Goal: Task Accomplishment & Management: Manage account settings

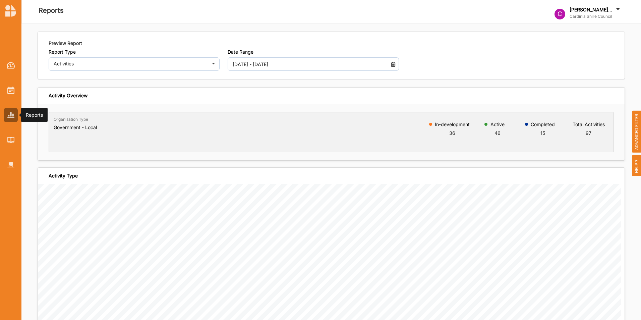
click at [10, 112] on img at bounding box center [10, 115] width 7 height 6
click at [9, 65] on img at bounding box center [11, 65] width 8 height 7
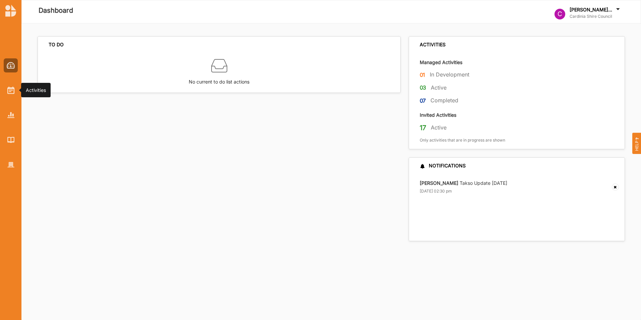
click at [7, 93] on div at bounding box center [11, 90] width 14 height 14
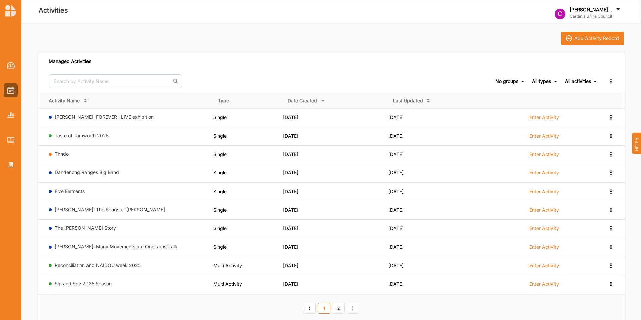
click at [75, 137] on link "Taste of Tamworth 2025" at bounding box center [82, 135] width 54 height 6
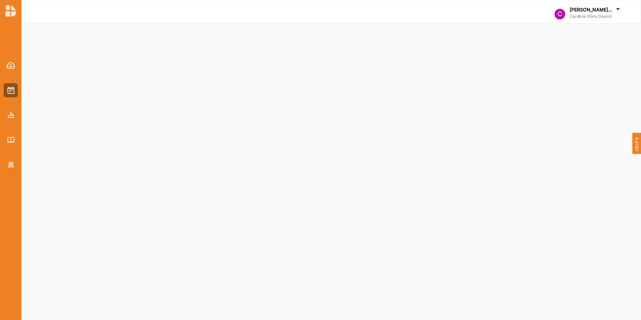
select select "2"
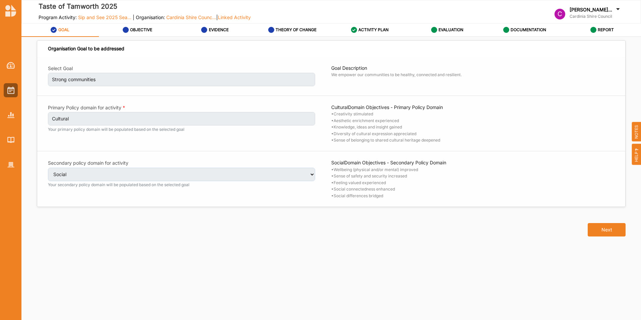
click at [426, 225] on button "Next" at bounding box center [607, 229] width 38 height 13
select select "2"
select select "9"
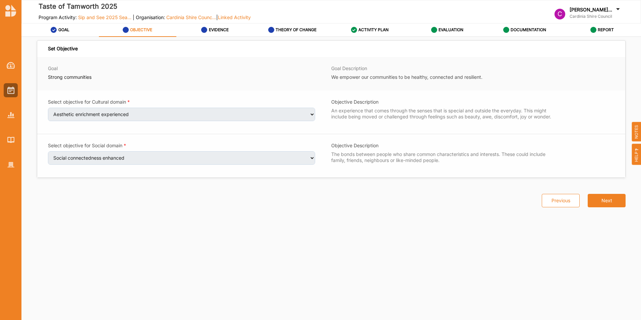
click at [426, 225] on div "Set Objective Goal Strong communities Goal Description We empower our communiti…" at bounding box center [332, 172] width 588 height 255
click at [426, 203] on button "Next" at bounding box center [607, 200] width 38 height 13
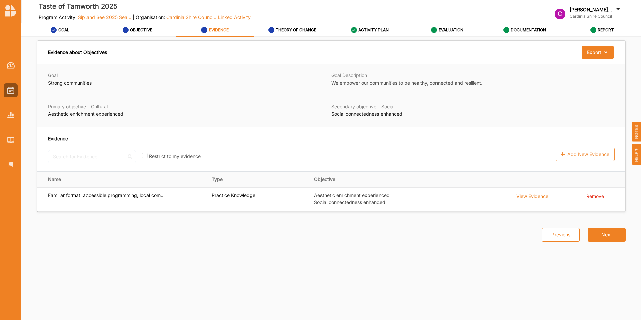
click at [426, 203] on td "Remove" at bounding box center [604, 199] width 44 height 24
click at [426, 226] on button "Next" at bounding box center [607, 234] width 38 height 13
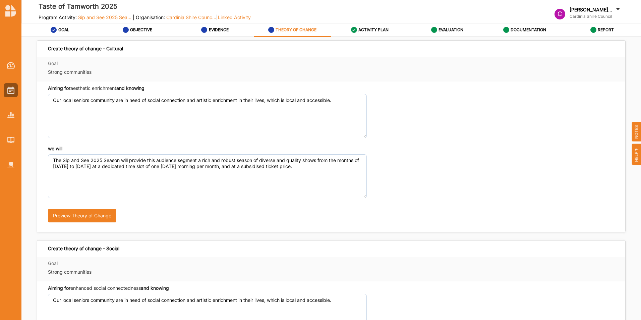
scroll to position [147, 0]
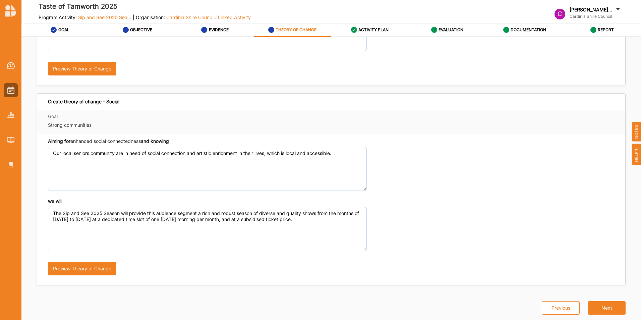
click at [426, 226] on button "Next" at bounding box center [607, 307] width 38 height 13
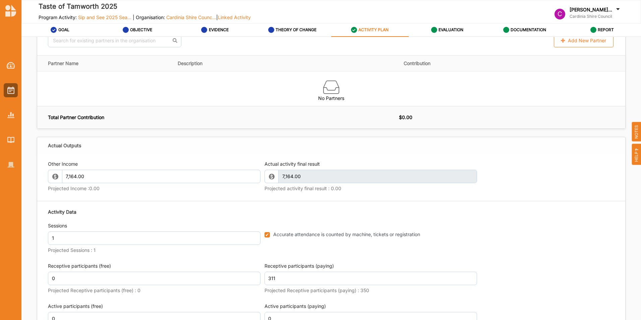
scroll to position [925, 0]
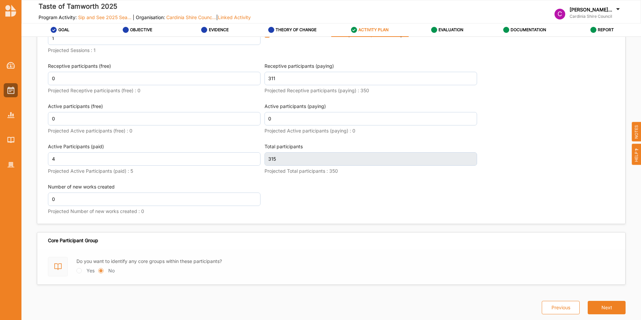
click at [426, 226] on button "Next" at bounding box center [607, 307] width 38 height 13
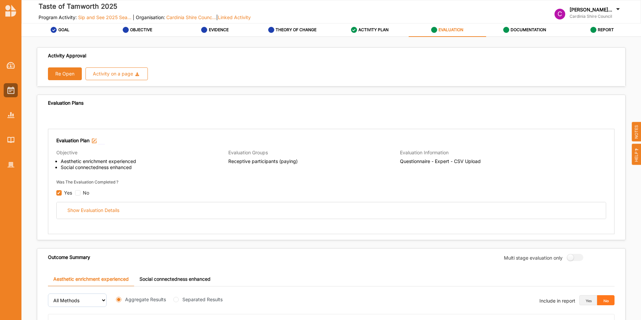
click at [77, 211] on div "Show Evaluation Details" at bounding box center [93, 210] width 52 height 6
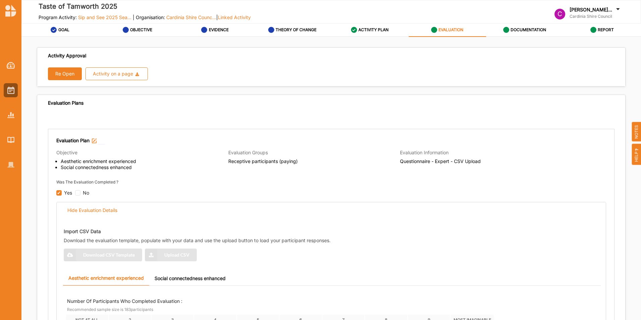
click at [69, 75] on button "Re Open" at bounding box center [65, 73] width 34 height 13
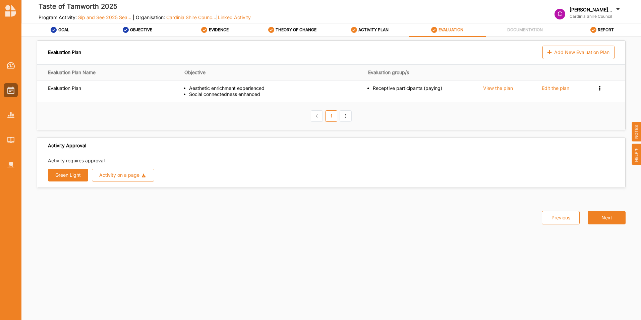
click at [79, 175] on button "Green Light" at bounding box center [68, 175] width 40 height 13
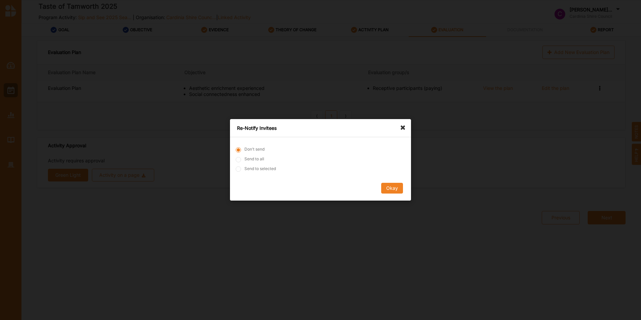
click at [384, 188] on button "Okay" at bounding box center [392, 188] width 22 height 11
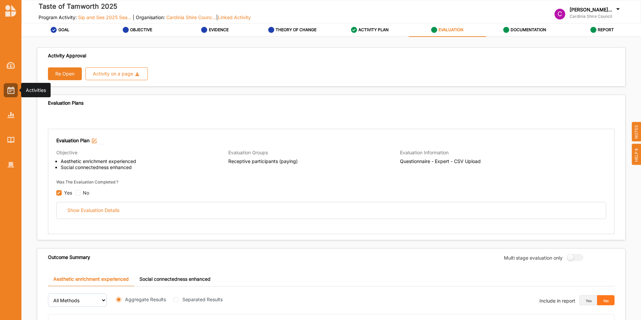
click at [12, 92] on img at bounding box center [10, 90] width 7 height 7
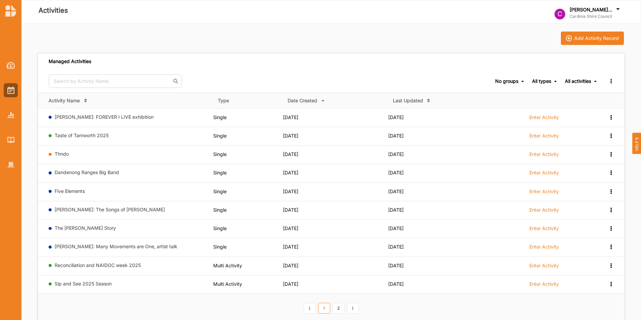
click at [58, 152] on link "Thndo" at bounding box center [62, 154] width 14 height 6
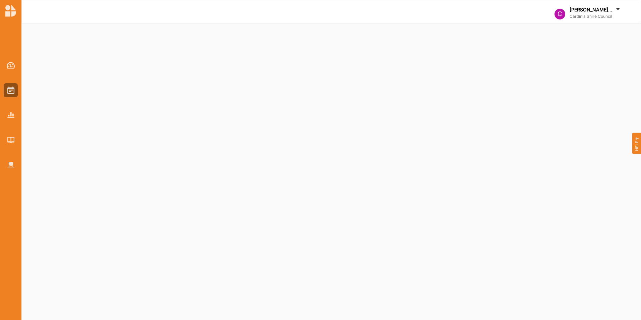
select select "2"
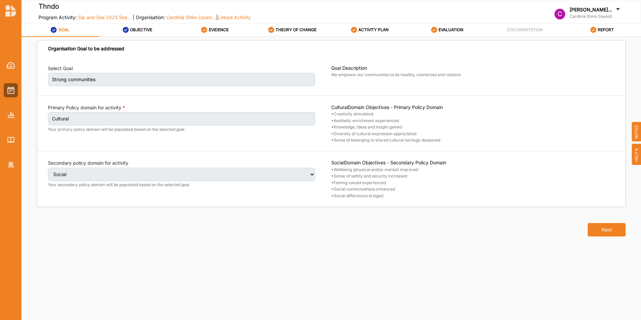
click at [426, 226] on button "Next" at bounding box center [607, 229] width 38 height 13
select select "2"
select select "9"
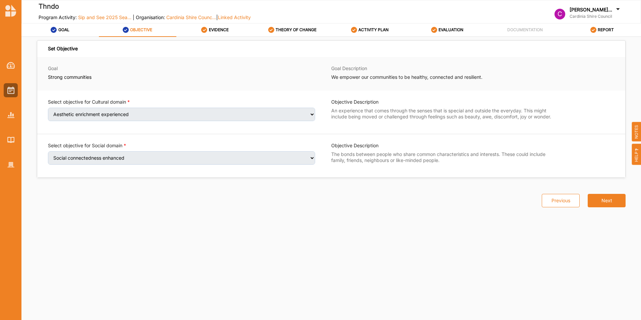
click at [426, 200] on button "Next" at bounding box center [607, 200] width 38 height 13
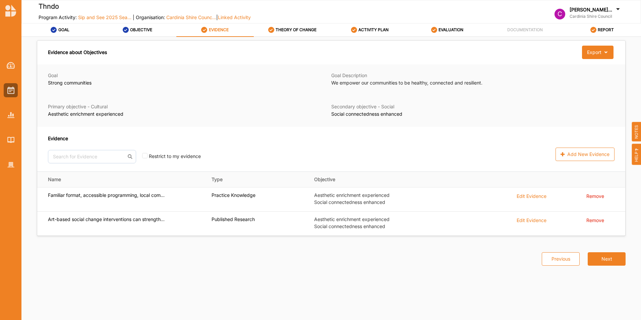
click at [426, 226] on button "Next" at bounding box center [607, 258] width 38 height 13
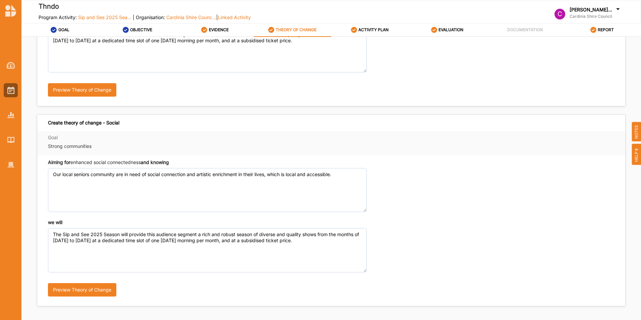
scroll to position [147, 0]
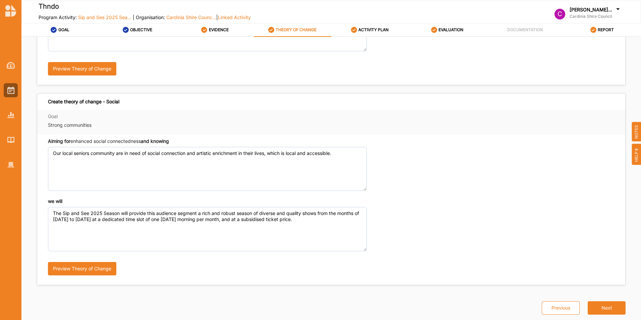
click at [426, 226] on button "Next" at bounding box center [607, 307] width 38 height 13
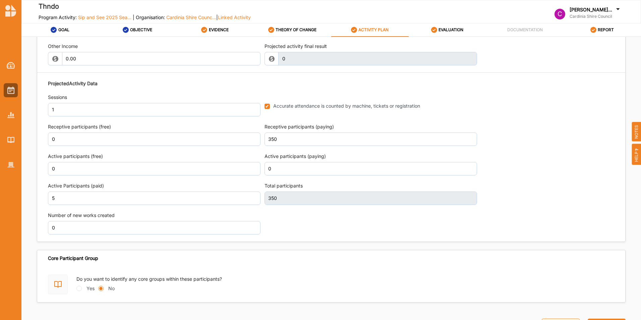
scroll to position [839, 0]
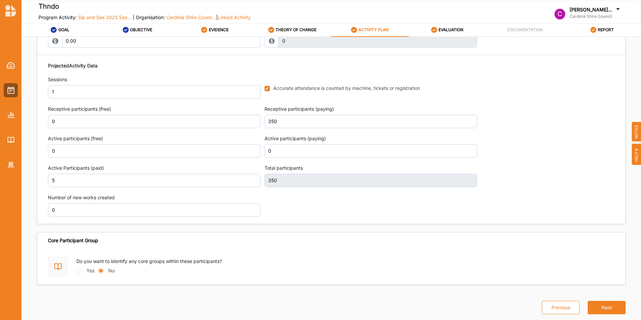
click at [426, 226] on button "Next" at bounding box center [607, 307] width 38 height 13
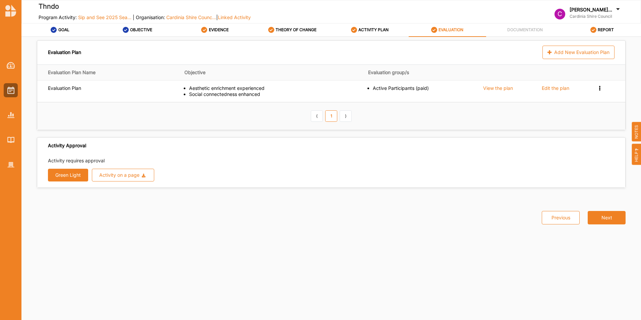
click at [426, 220] on button "Next" at bounding box center [607, 217] width 38 height 13
click at [426, 217] on button "Next" at bounding box center [607, 217] width 38 height 13
click at [14, 94] on div at bounding box center [11, 90] width 14 height 14
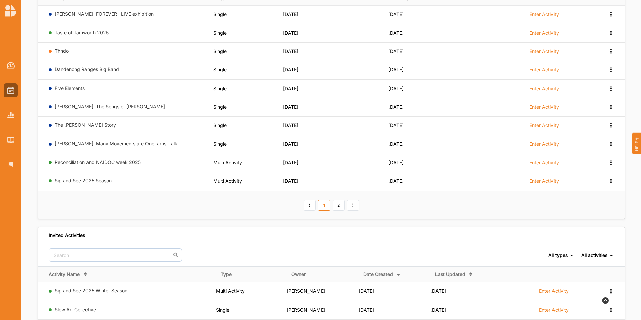
scroll to position [103, 0]
click at [339, 207] on link "2" at bounding box center [339, 205] width 12 height 11
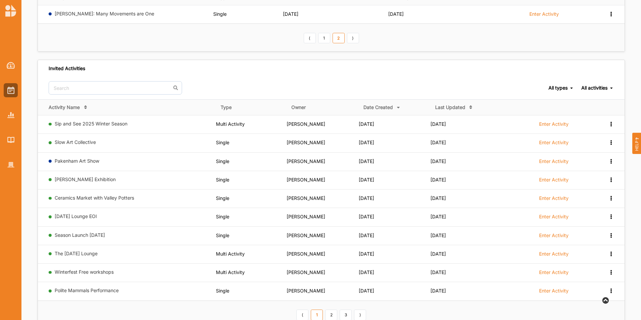
click at [339, 207] on td "Bronwyn Ward" at bounding box center [323, 199] width 72 height 18
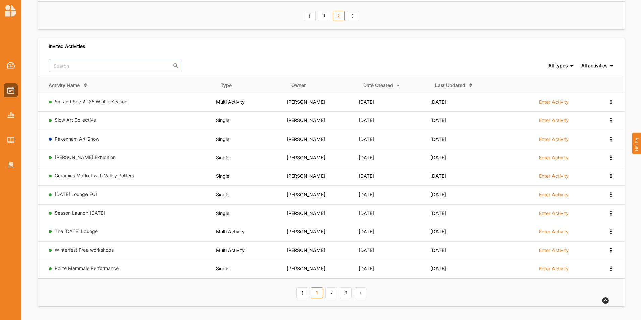
click at [71, 226] on link "Polite Mammals Performance" at bounding box center [87, 268] width 64 height 6
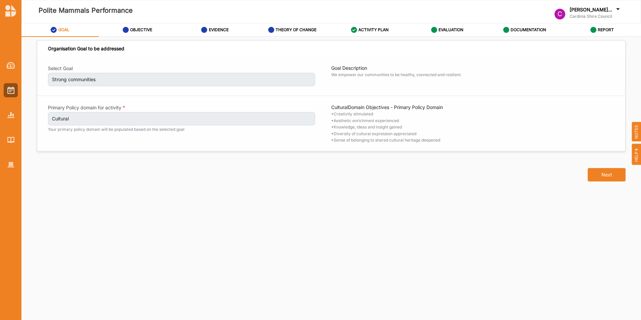
click at [426, 179] on button "Next" at bounding box center [607, 174] width 38 height 13
select select "1"
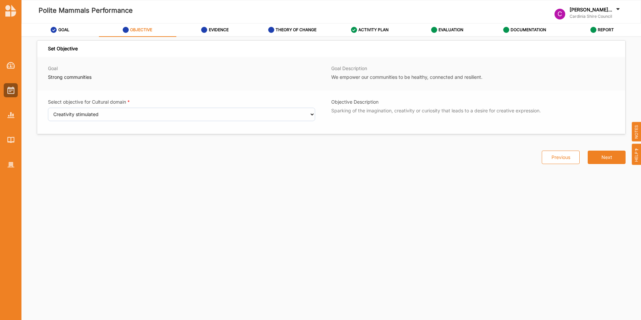
click at [426, 159] on button "Next" at bounding box center [607, 157] width 38 height 13
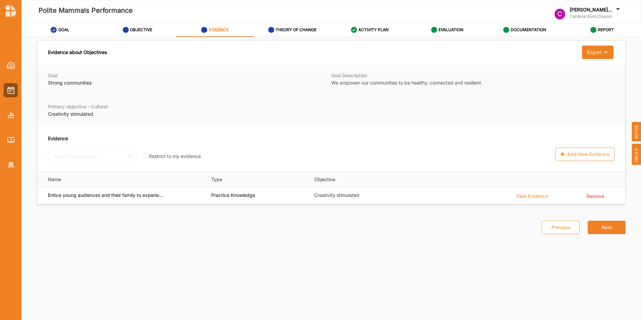
click at [426, 226] on button "Next" at bounding box center [607, 227] width 38 height 13
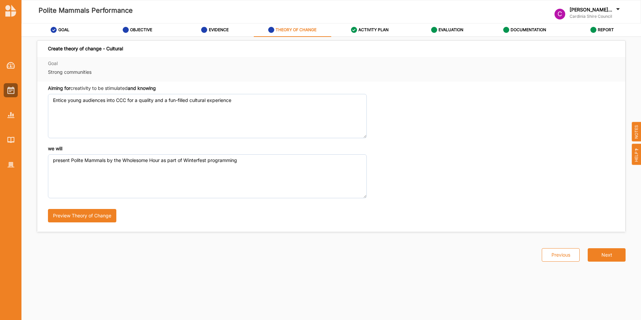
click at [426, 226] on button "Next" at bounding box center [607, 254] width 38 height 13
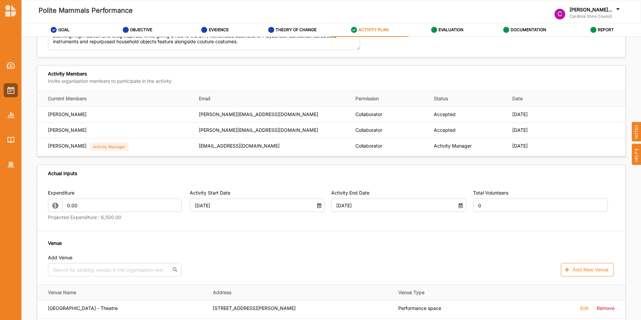
scroll to position [192, 0]
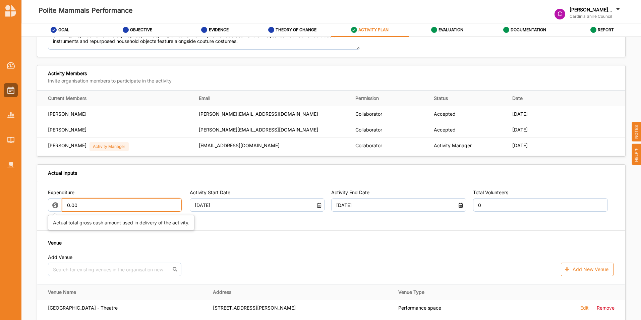
click at [111, 209] on input "0.00" at bounding box center [122, 204] width 120 height 13
type input "0"
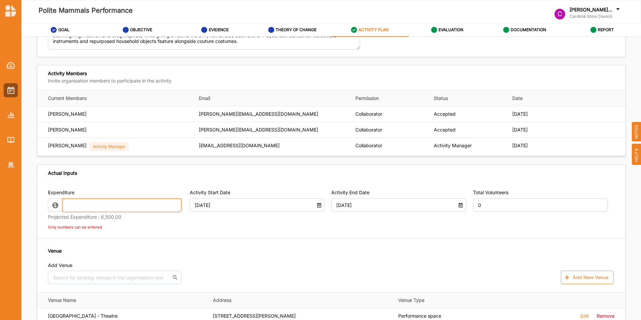
paste input "9075"
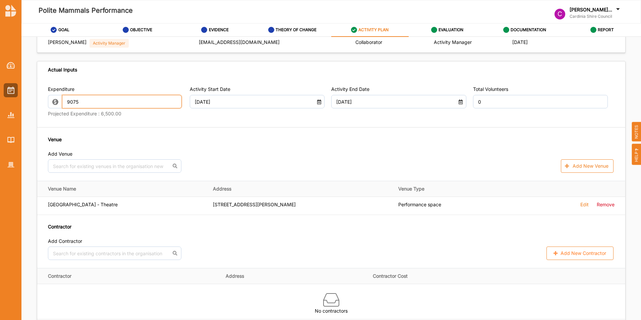
scroll to position [295, 0]
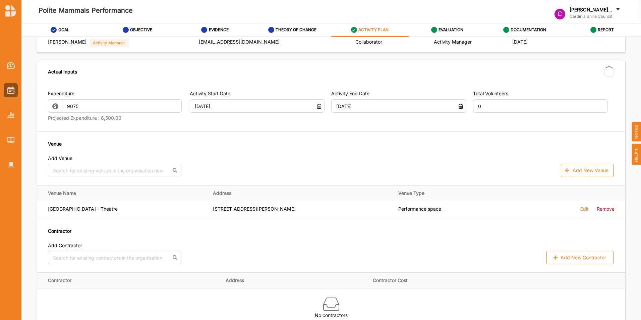
click at [383, 130] on div "Expenditure 9075 Projected Expenditure : 6,500.00 Activity Start Date 12 Jul 20…" at bounding box center [331, 177] width 588 height 190
type input "9,075.00"
type input "-8,088.02"
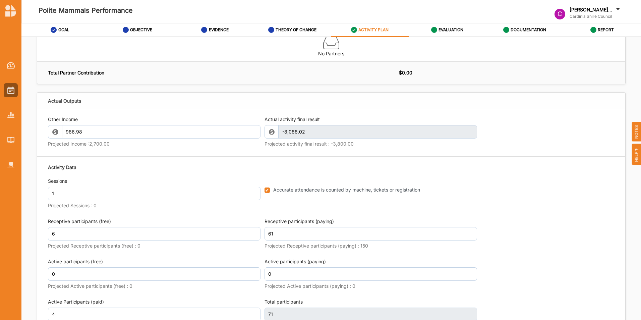
scroll to position [659, 0]
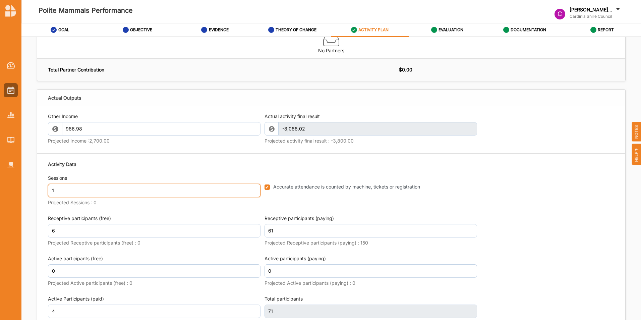
click at [185, 189] on input "1" at bounding box center [154, 190] width 213 height 13
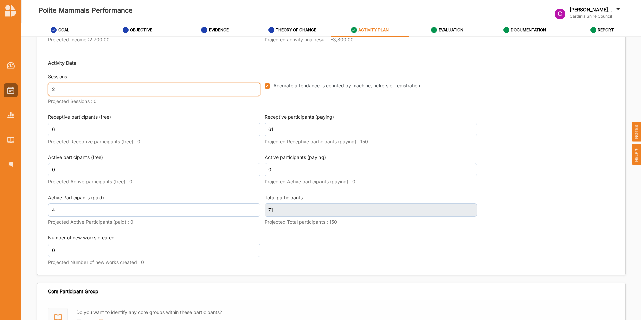
scroll to position [763, 0]
type input "2"
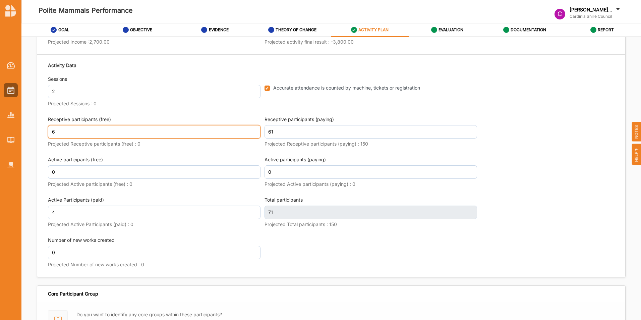
click at [55, 125] on input "6" at bounding box center [154, 131] width 213 height 13
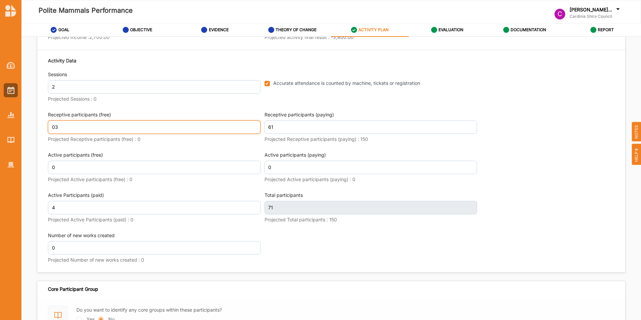
type input "0"
type input "31"
click at [342, 226] on div "Activity Data Sessions 2 Projected Sessions : 0 Accurate attendance is counted …" at bounding box center [331, 161] width 567 height 215
type input "96"
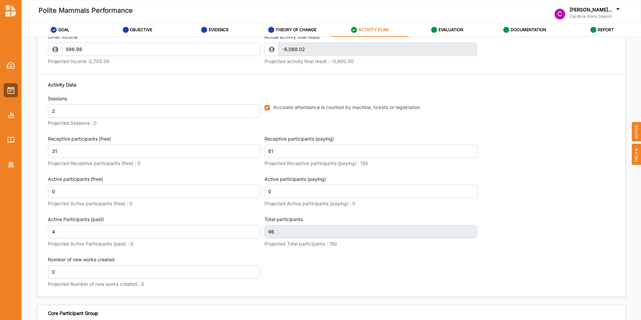
scroll to position [812, 0]
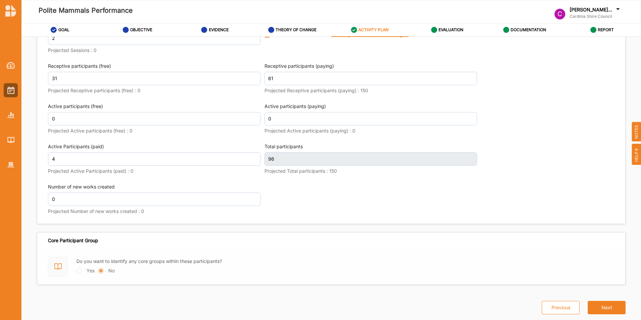
click at [426, 226] on button "Next" at bounding box center [607, 307] width 38 height 13
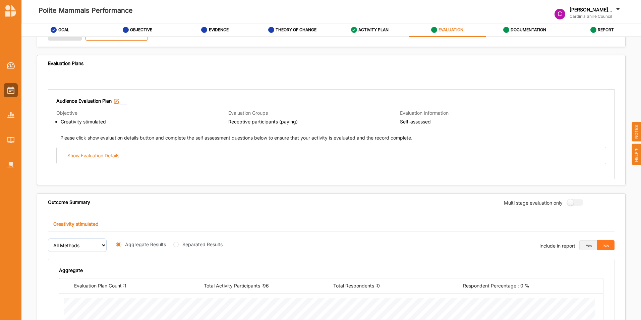
scroll to position [39, 0]
click at [322, 153] on div "Show Evaluation Details" at bounding box center [331, 156] width 549 height 16
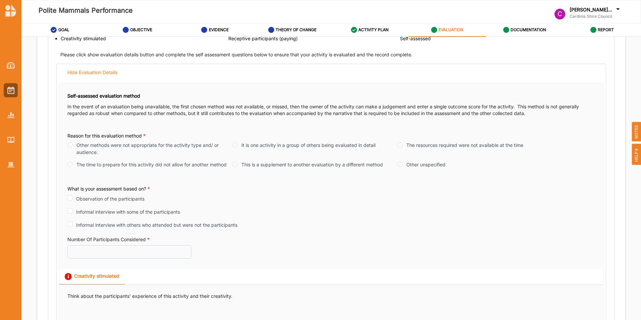
scroll to position [111, 0]
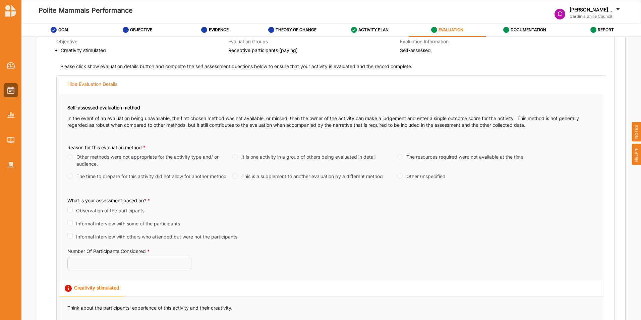
click at [399, 156] on input "The resources required were not available at the time" at bounding box center [399, 156] width 5 height 5
radio input "true"
click at [70, 222] on input "Informal interview with some of the participants" at bounding box center [69, 222] width 5 height 5
checkbox input "true"
radio input "true"
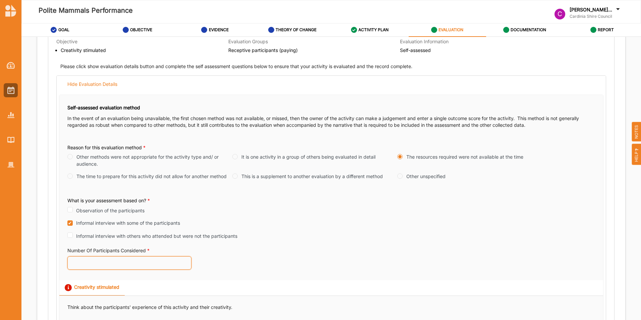
click at [132, 226] on input "Number Of Participants Considered *" at bounding box center [129, 262] width 124 height 13
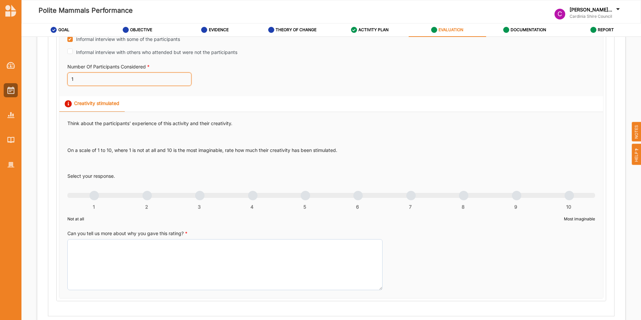
scroll to position [295, 0]
click at [184, 75] on input "1" at bounding box center [129, 78] width 124 height 13
click at [184, 77] on input "2" at bounding box center [129, 78] width 124 height 13
click at [184, 77] on input "3" at bounding box center [129, 78] width 124 height 13
click at [184, 77] on input "4" at bounding box center [129, 78] width 124 height 13
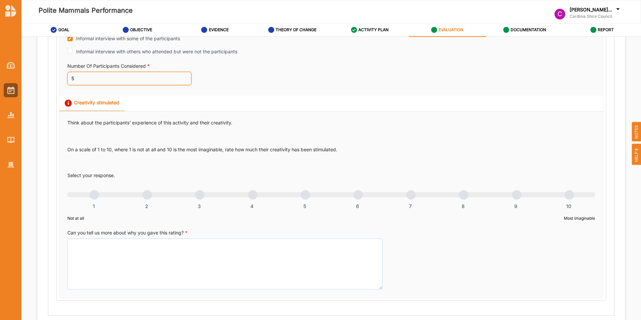
click at [184, 77] on input "5" at bounding box center [129, 78] width 124 height 13
click at [184, 77] on input "6" at bounding box center [129, 78] width 124 height 13
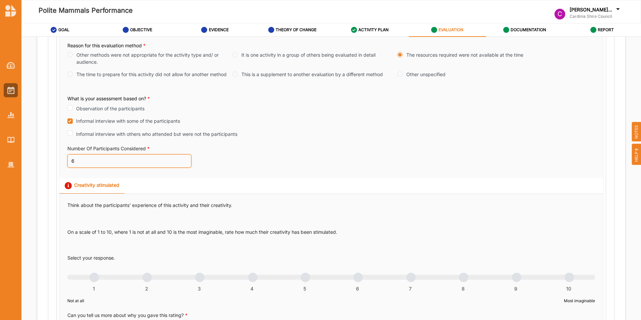
scroll to position [213, 0]
click at [184, 159] on input "7" at bounding box center [129, 161] width 124 height 13
type input "8"
click at [184, 159] on input "8" at bounding box center [129, 161] width 124 height 13
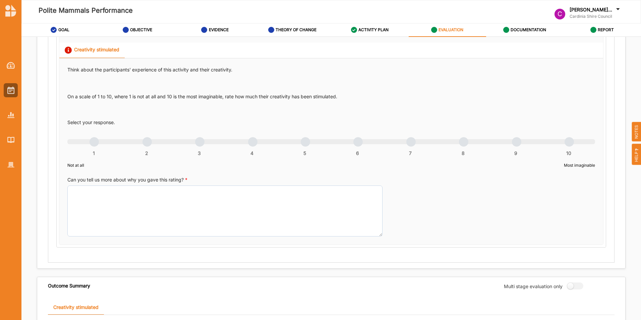
scroll to position [349, 0]
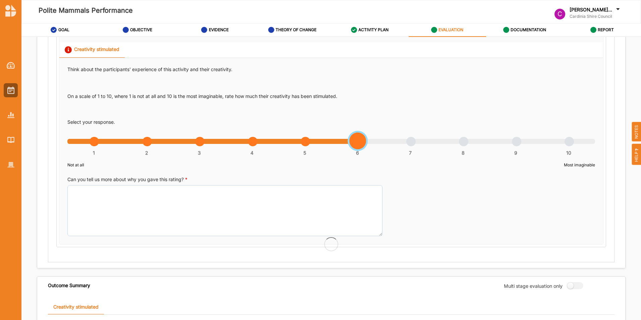
click at [355, 144] on div "1 2 3 4 5 6 7 8 9 10" at bounding box center [331, 145] width 528 height 5
radio input "true"
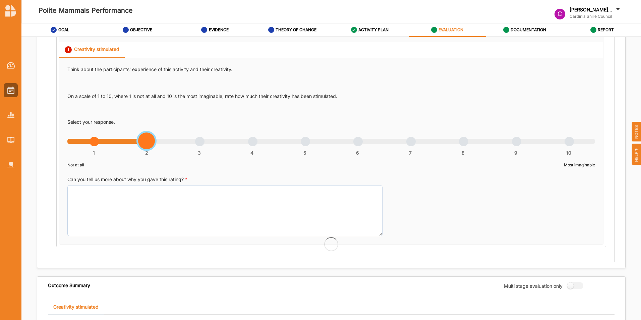
click at [150, 143] on div "1 2 3 4 5 6 7 8 9 10" at bounding box center [331, 145] width 528 height 5
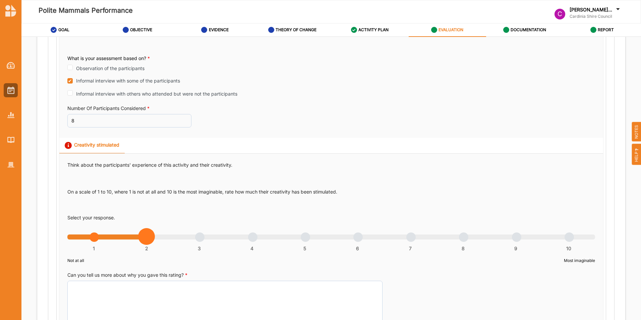
scroll to position [254, 0]
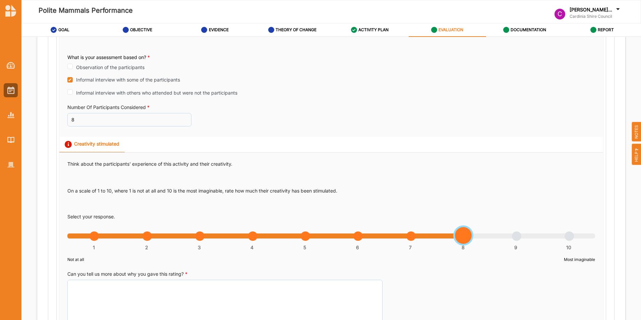
click at [426, 226] on div "1 2 3 4 5 6 7 8 9 10" at bounding box center [331, 239] width 528 height 5
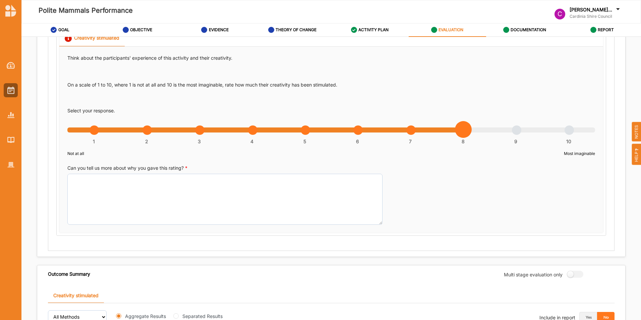
scroll to position [362, 0]
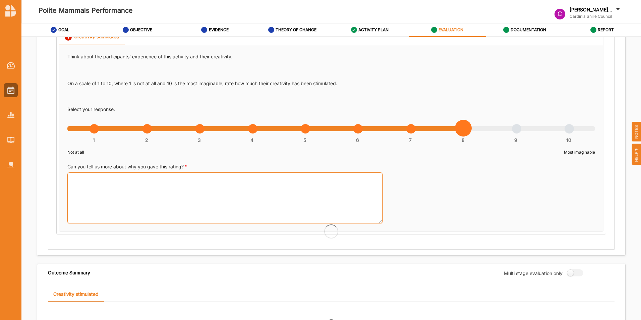
click at [301, 210] on textarea "Can you tell us more about why you gave this rating? *" at bounding box center [224, 197] width 315 height 51
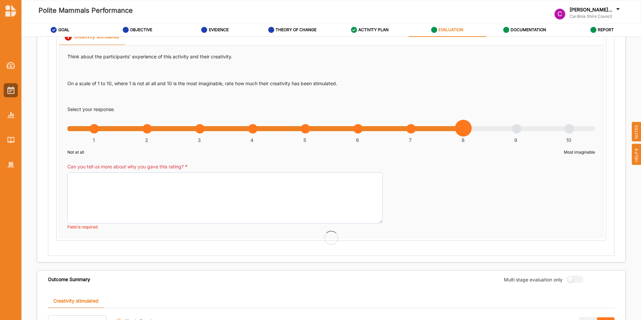
radio input "true"
click at [210, 206] on textarea "Can you tell us more about why you gave this rating? *" at bounding box center [224, 197] width 315 height 51
paste textarea "Unknown contact said: "Polite animals was poorly attended and while the actors …"
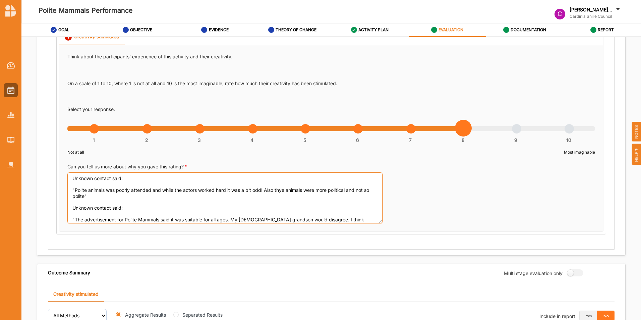
scroll to position [5, 0]
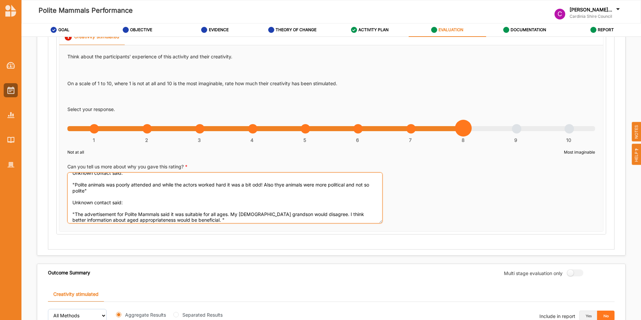
drag, startPoint x: 126, startPoint y: 204, endPoint x: 74, endPoint y: 202, distance: 52.0
click at [74, 202] on textarea "Unknown contact said: "Polite animals was poorly attended and while the actors …" at bounding box center [224, 197] width 315 height 51
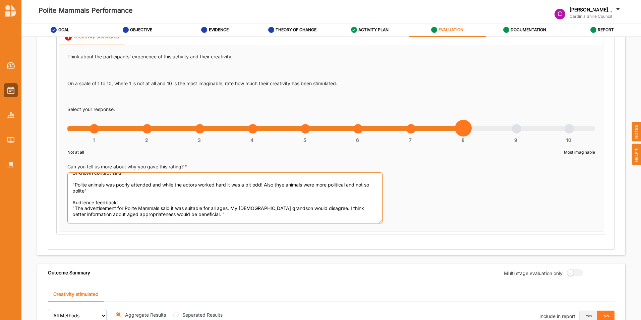
drag, startPoint x: 124, startPoint y: 200, endPoint x: 65, endPoint y: 203, distance: 59.7
click at [65, 203] on div "Think about the participants' experience of this activity and their creativity.…" at bounding box center [331, 138] width 544 height 186
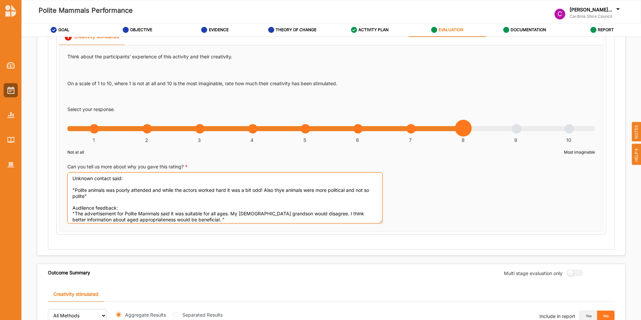
drag, startPoint x: 78, startPoint y: 178, endPoint x: 63, endPoint y: 166, distance: 20.1
click at [63, 166] on div "Think about the participants' experience of this activity and their creativity.…" at bounding box center [331, 138] width 544 height 186
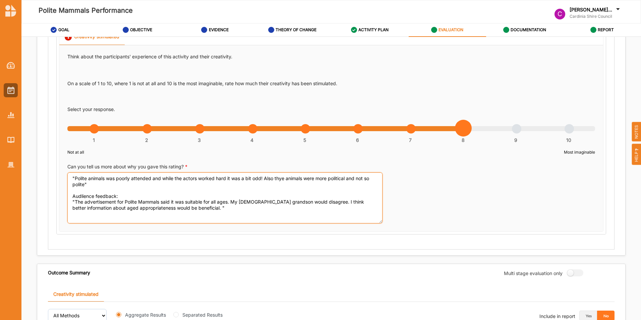
paste textarea "Audlience feedback:"
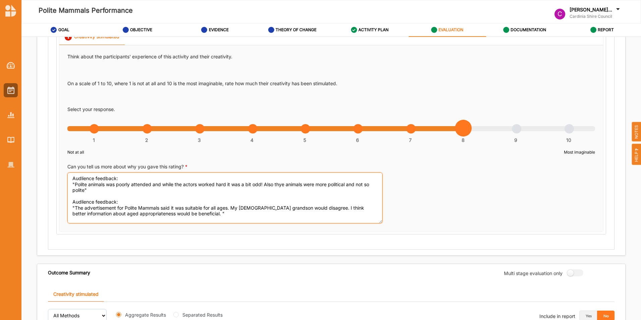
click at [224, 202] on textarea "Audlience feedback: "Polite animals was poorly attended and while the actors wo…" at bounding box center [224, 197] width 315 height 51
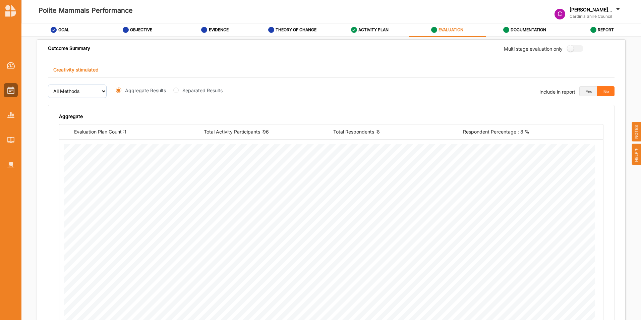
scroll to position [588, 0]
type textarea "Audlience feedback: "Polite animals was poorly attended and while the actors wo…"
click at [426, 44] on label at bounding box center [573, 46] width 12 height 7
radio input "true"
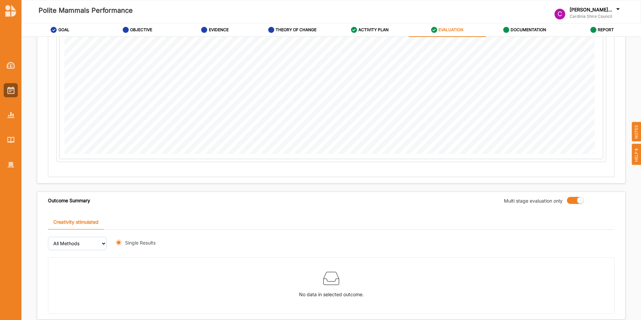
scroll to position [769, 0]
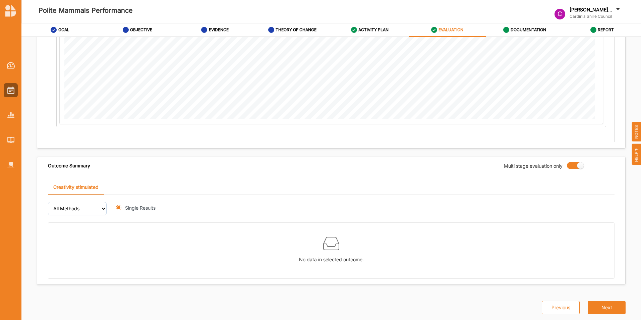
click at [426, 226] on button "Next" at bounding box center [607, 307] width 38 height 13
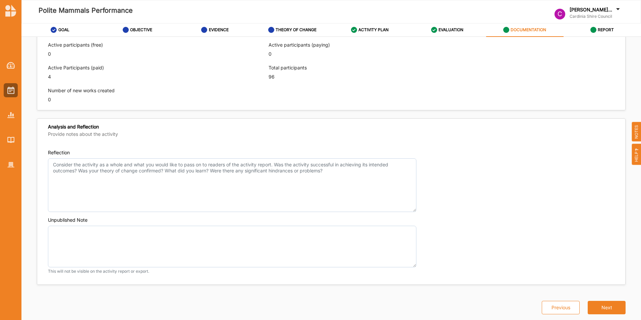
scroll to position [405, 0]
click at [380, 200] on textarea "Reflection" at bounding box center [232, 185] width 369 height 54
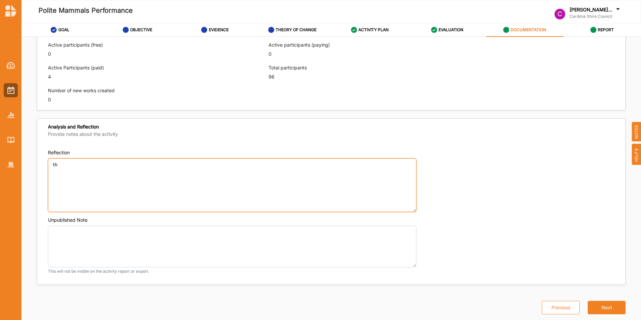
type textarea "t"
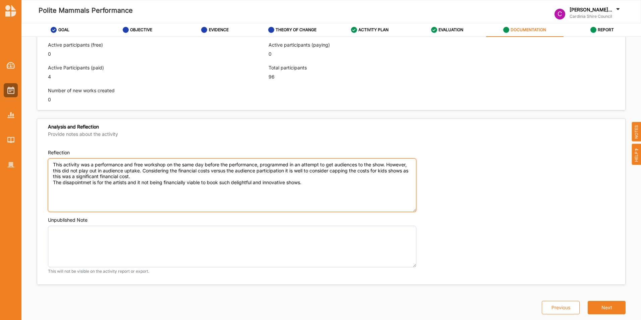
type textarea "This activity was a performance and free workshop on the same day before the pe…"
click at [325, 195] on textarea "This activity was a performance and free workshop on the same day before the pe…" at bounding box center [232, 185] width 369 height 54
drag, startPoint x: 325, startPoint y: 195, endPoint x: 41, endPoint y: 159, distance: 286.0
click at [41, 159] on div "Reflection This activity was a performance and free workshop on the same day be…" at bounding box center [331, 214] width 588 height 141
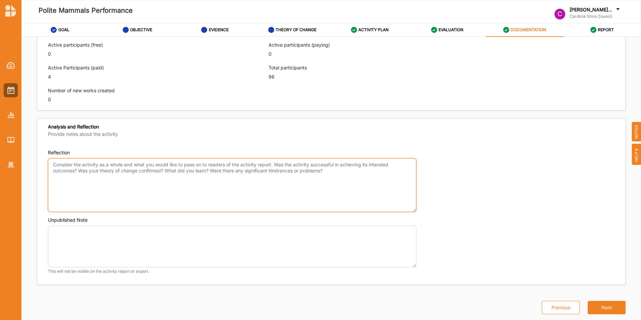
paste textarea "This activity was a performance and free workshop on the same day before the pe…"
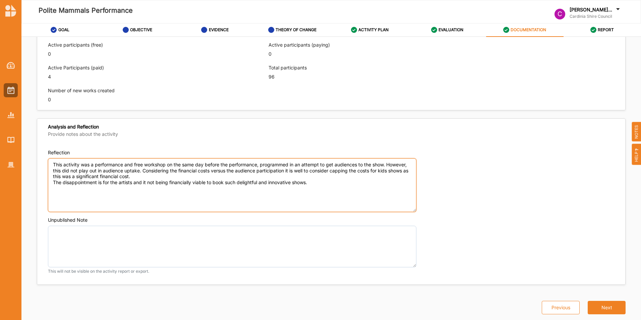
type textarea "This activity was a performance and free workshop on the same day before the pe…"
click at [426, 226] on button "Next" at bounding box center [607, 307] width 38 height 13
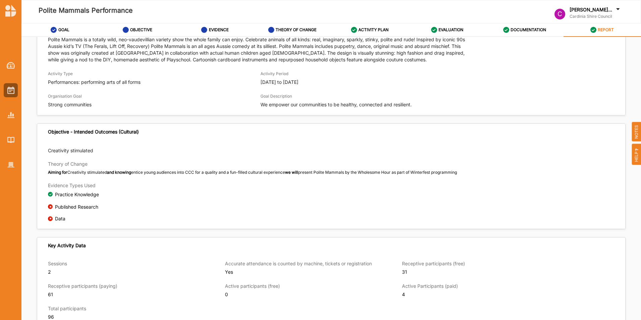
scroll to position [80, 0]
click at [426, 29] on label "EVALUATION" at bounding box center [451, 29] width 25 height 5
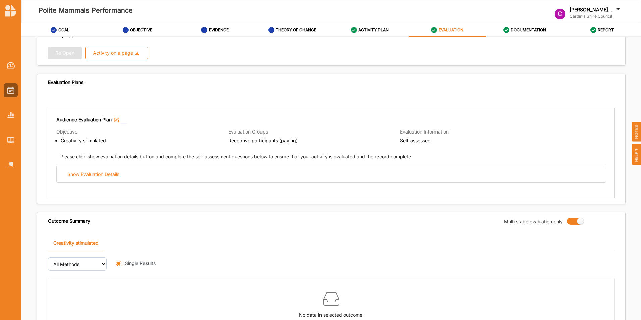
scroll to position [66, 0]
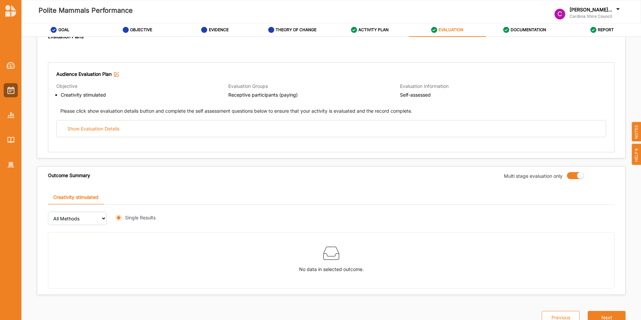
click at [127, 123] on div "Show Evaluation Details" at bounding box center [331, 128] width 549 height 16
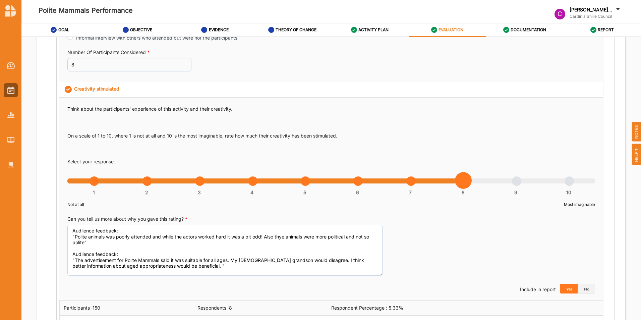
scroll to position [310, 0]
click at [426, 226] on button "No" at bounding box center [587, 288] width 18 height 10
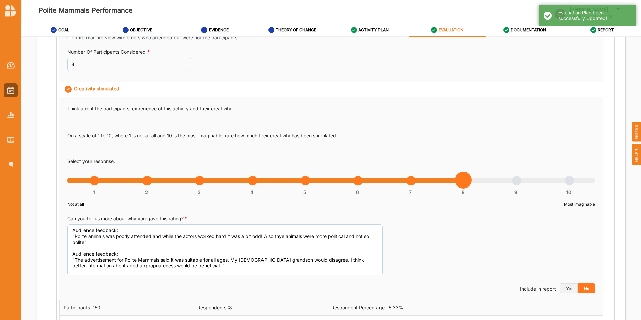
click at [426, 226] on button "Yes" at bounding box center [569, 288] width 18 height 10
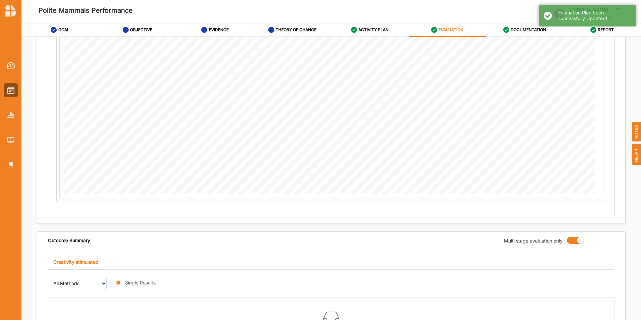
scroll to position [769, 0]
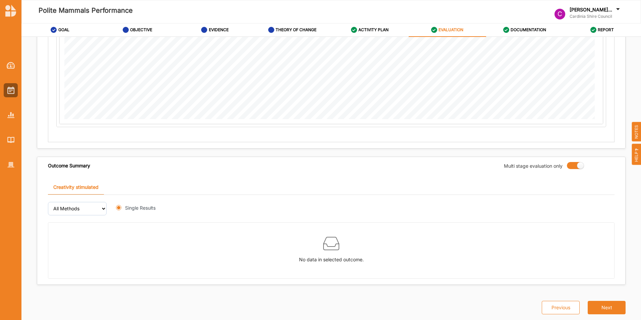
click at [426, 168] on label at bounding box center [573, 165] width 12 height 7
radio input "false"
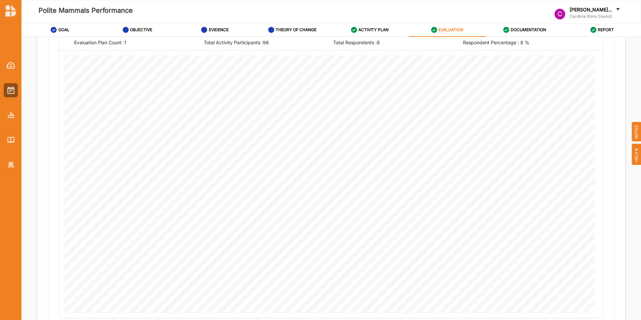
scroll to position [1024, 0]
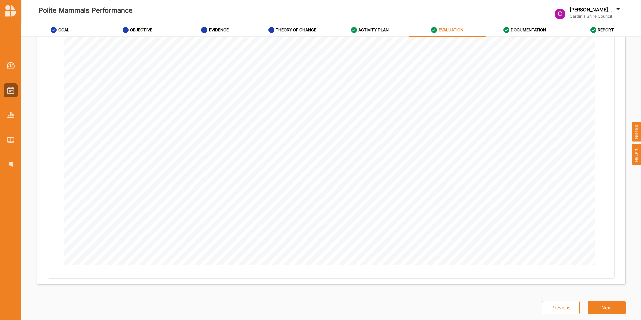
click at [426, 226] on button "Next" at bounding box center [607, 307] width 38 height 13
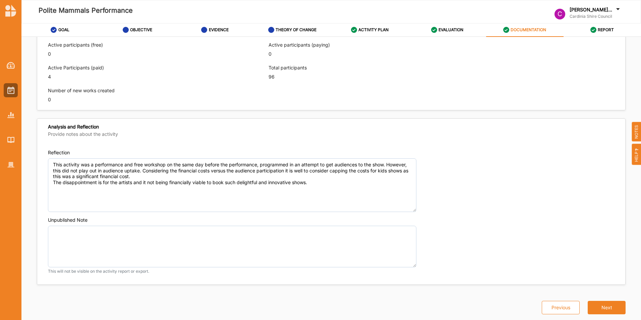
scroll to position [405, 0]
click at [426, 226] on button "Next" at bounding box center [607, 307] width 38 height 13
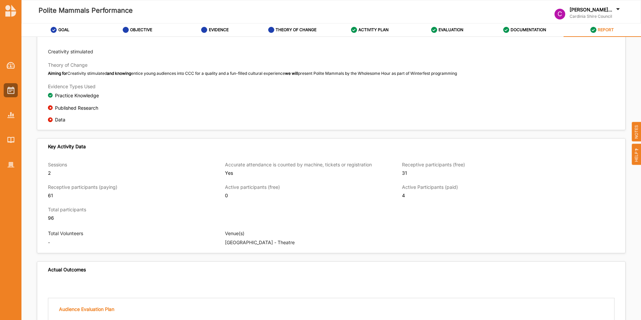
scroll to position [178, 0]
click at [426, 30] on label "EVALUATION" at bounding box center [451, 29] width 25 height 5
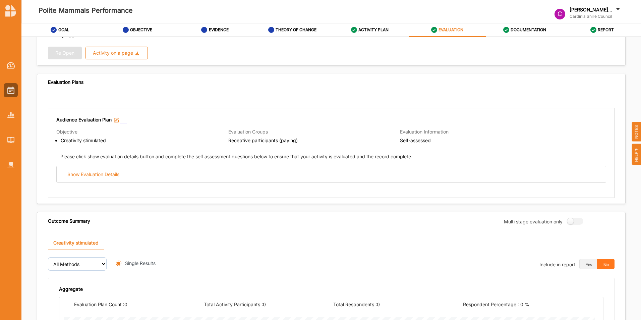
radio input "true"
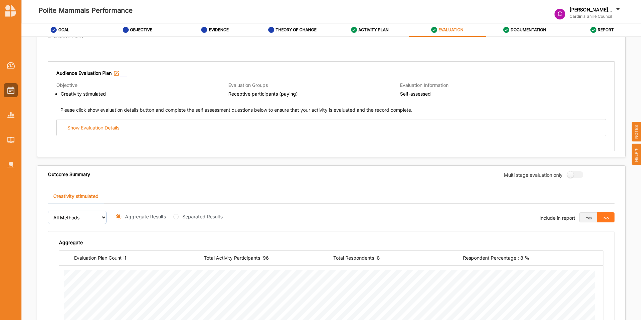
scroll to position [68, 0]
click at [426, 175] on label at bounding box center [573, 174] width 12 height 7
radio input "true"
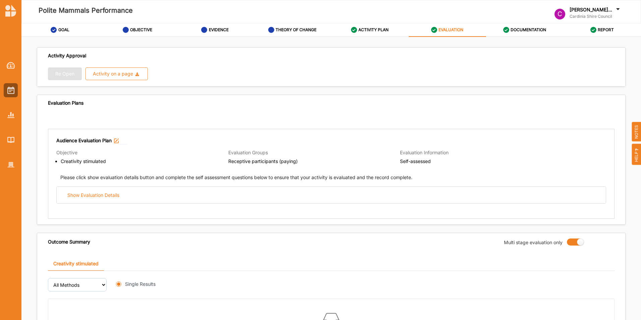
scroll to position [76, 0]
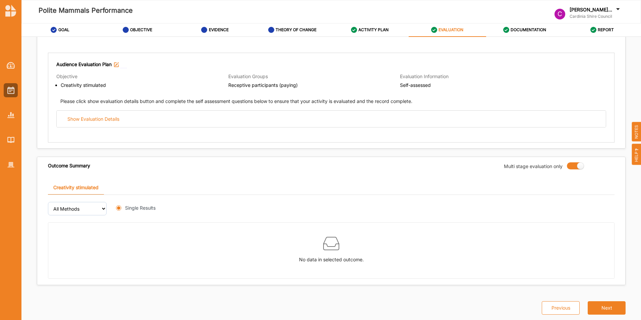
click at [426, 226] on button "Next" at bounding box center [607, 307] width 38 height 13
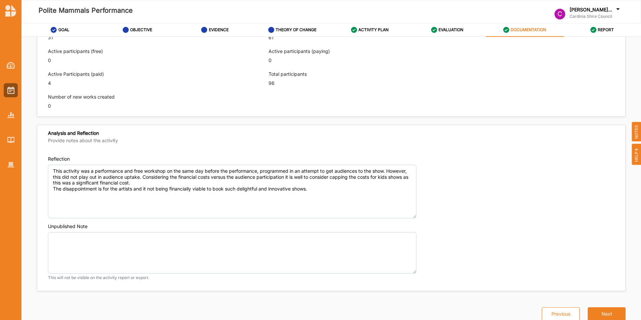
scroll to position [405, 0]
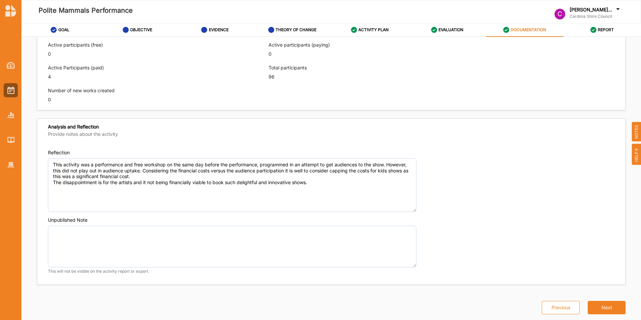
click at [426, 226] on button "Next" at bounding box center [607, 307] width 38 height 13
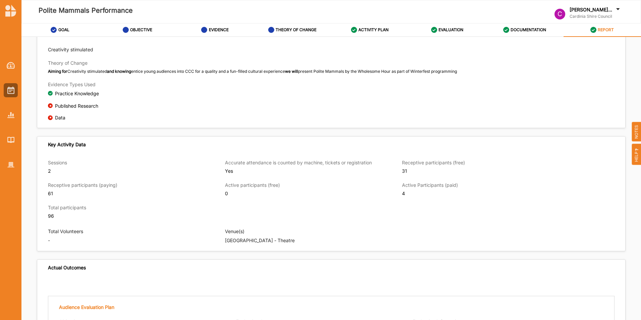
scroll to position [181, 0]
click at [426, 77] on div "Creativity stimulated Theory of Change Aiming for Creativity stimulated and kno…" at bounding box center [331, 60] width 588 height 35
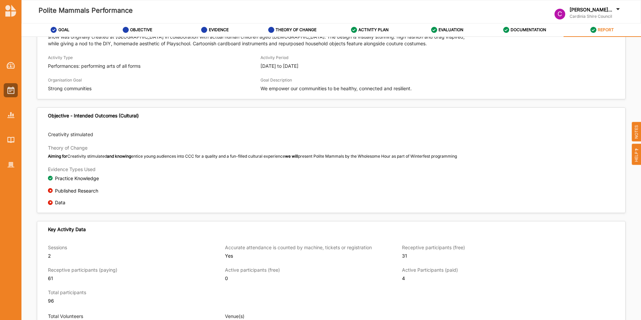
scroll to position [101, 0]
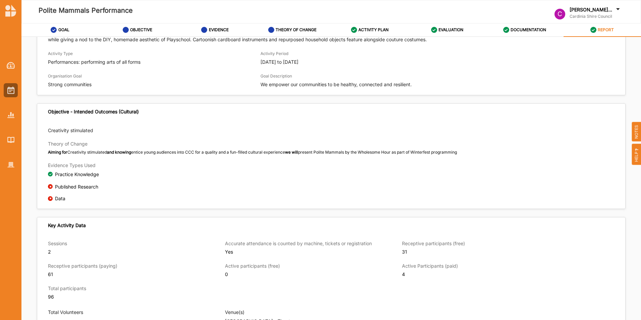
click at [222, 30] on label "EVIDENCE" at bounding box center [219, 29] width 20 height 5
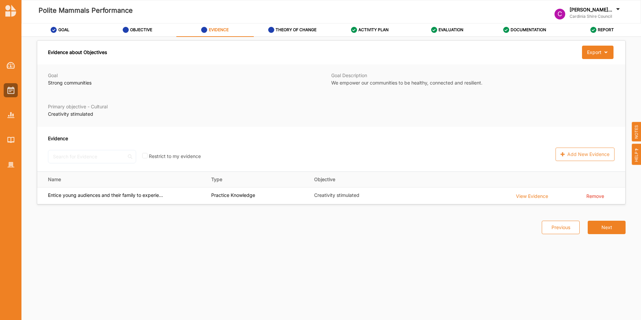
click at [426, 157] on div "Evidence No results found. Restrict to my evidence Add New Evidence" at bounding box center [331, 149] width 588 height 45
click at [426, 54] on div "Export" at bounding box center [594, 52] width 14 height 6
click at [426, 226] on button "Next" at bounding box center [607, 227] width 38 height 13
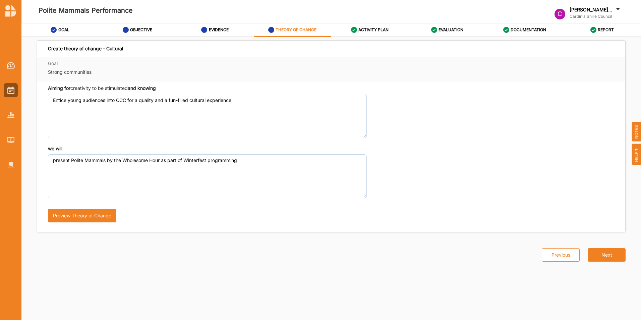
click at [426, 226] on div "Previous Next" at bounding box center [331, 250] width 597 height 37
click at [426, 226] on button "Next" at bounding box center [607, 254] width 38 height 13
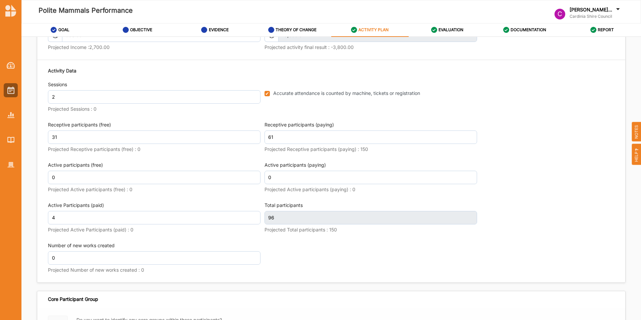
scroll to position [812, 0]
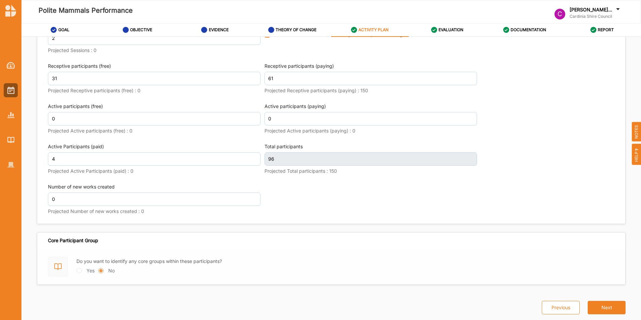
click at [426, 226] on button "Next" at bounding box center [607, 307] width 38 height 13
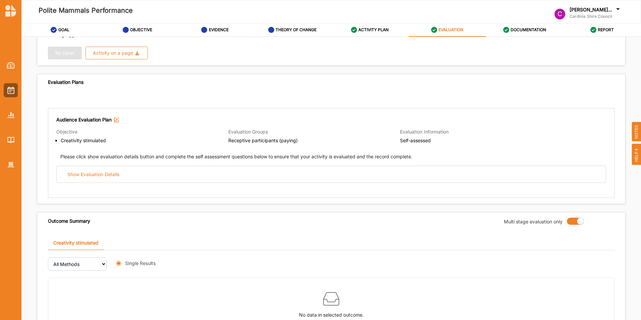
scroll to position [76, 0]
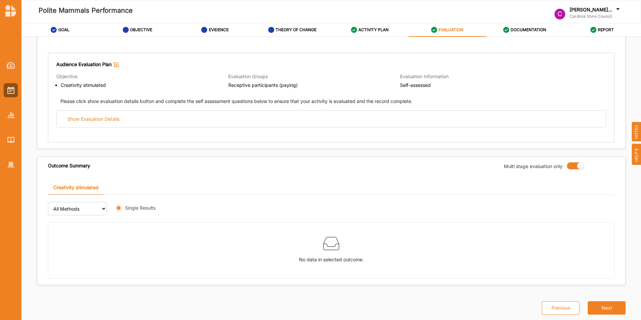
click at [426, 167] on label at bounding box center [573, 165] width 12 height 7
radio input "false"
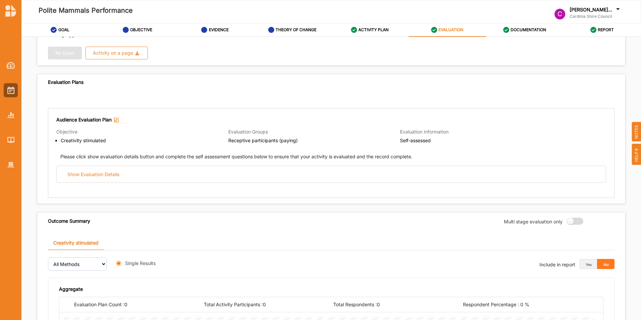
radio input "true"
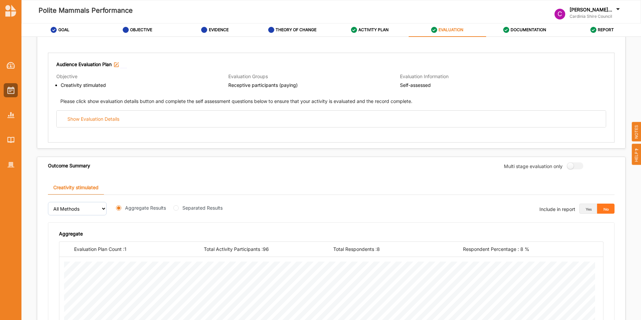
click at [90, 187] on link "Creativity stimulated" at bounding box center [76, 187] width 56 height 14
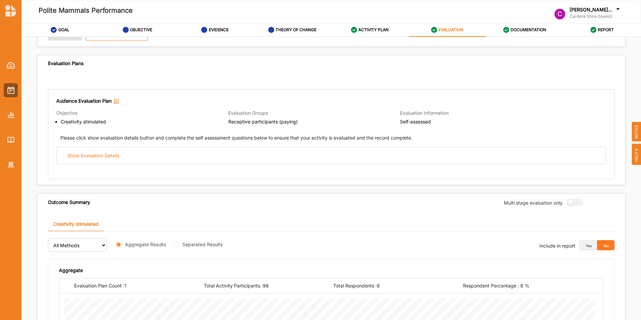
scroll to position [38, 0]
click at [88, 158] on div "Show Evaluation Details" at bounding box center [93, 157] width 52 height 6
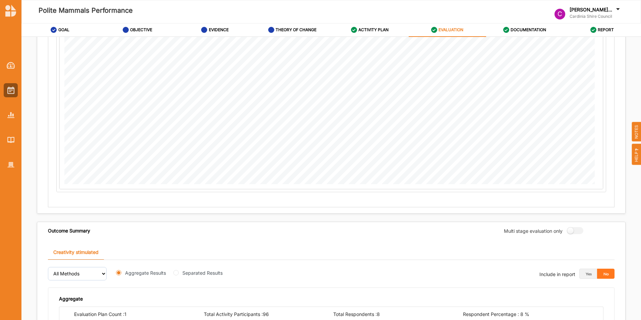
scroll to position [704, 0]
click at [426, 226] on button "Yes" at bounding box center [589, 273] width 18 height 10
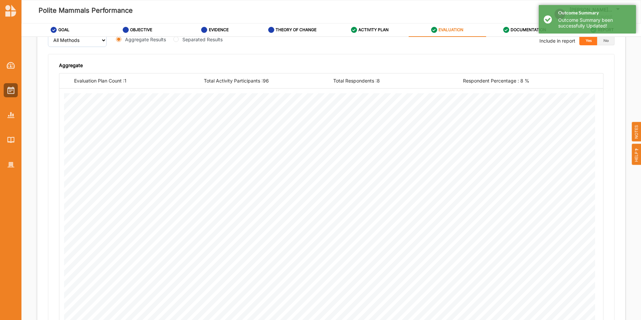
scroll to position [1024, 0]
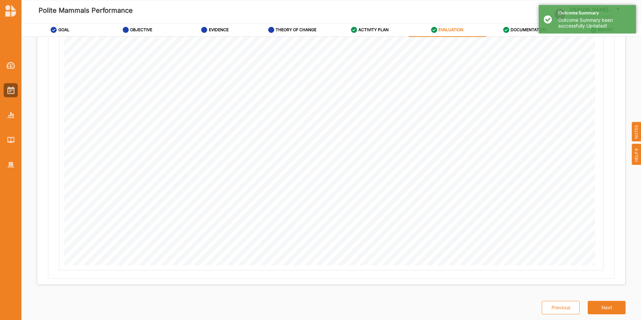
click at [426, 226] on button "Next" at bounding box center [607, 307] width 38 height 13
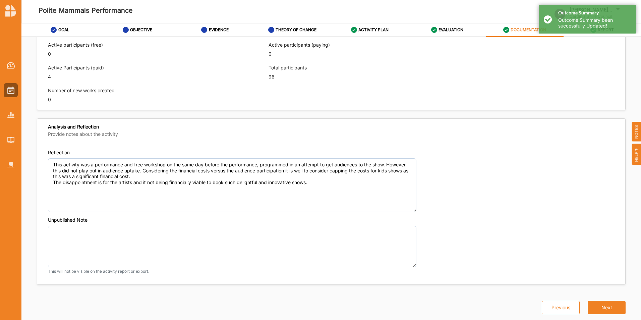
scroll to position [405, 0]
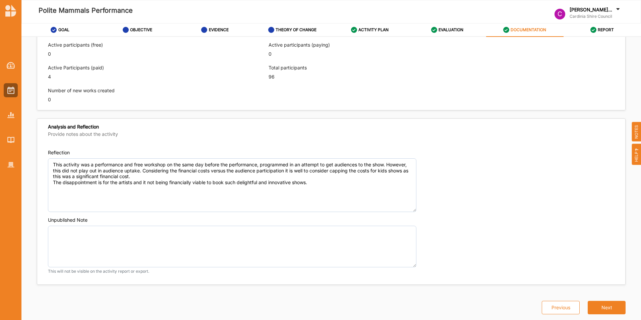
click at [426, 226] on button "Next" at bounding box center [607, 307] width 38 height 13
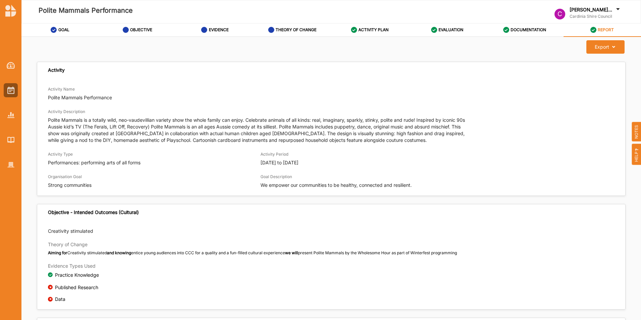
click at [211, 33] on div "EVIDENCE" at bounding box center [215, 30] width 28 height 12
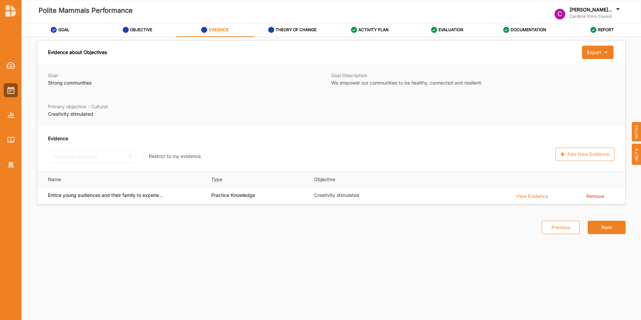
click at [426, 197] on div "View Evidence" at bounding box center [532, 195] width 32 height 7
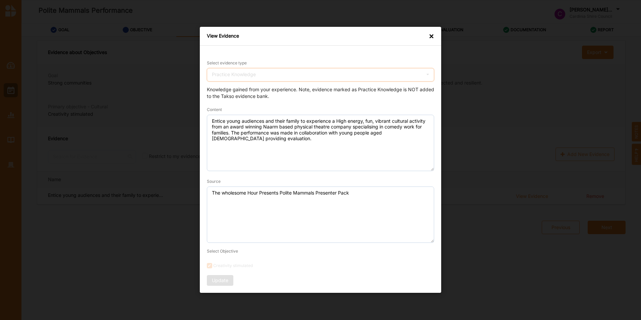
click at [386, 74] on div "Practice Knowledge Practice Knowledge Published Research Data" at bounding box center [320, 74] width 227 height 13
click at [426, 33] on div "×" at bounding box center [431, 36] width 5 height 7
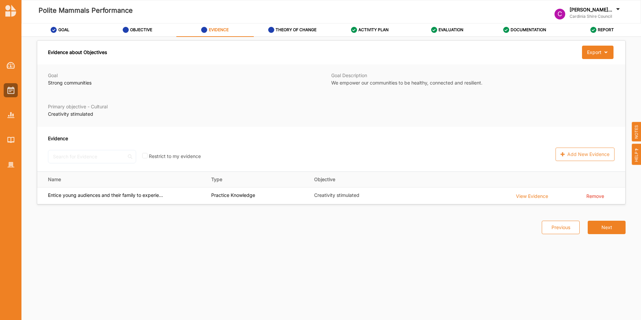
click at [54, 30] on icon at bounding box center [54, 30] width 6 height 6
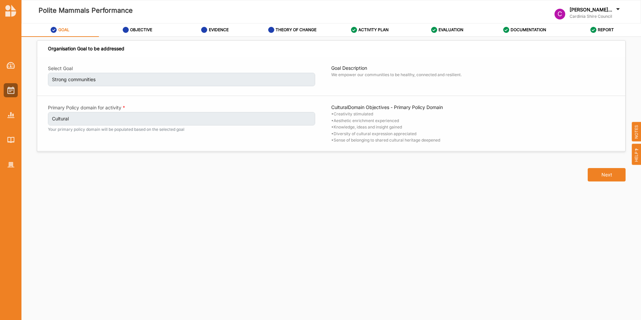
click at [136, 27] on div "OBJECTIVE" at bounding box center [138, 30] width 30 height 12
select select "1"
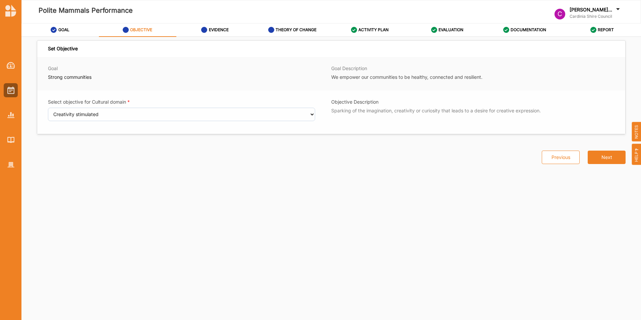
click at [216, 28] on label "EVIDENCE" at bounding box center [219, 29] width 20 height 5
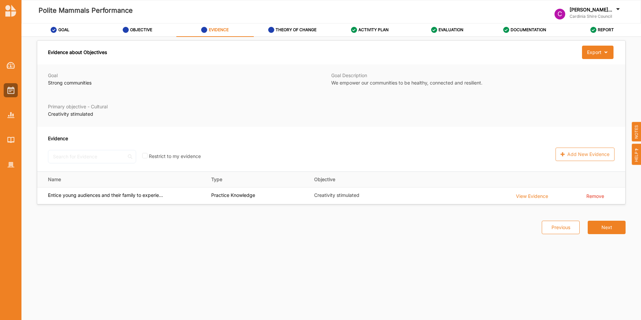
click at [289, 34] on div "THEORY OF CHANGE" at bounding box center [292, 30] width 49 height 12
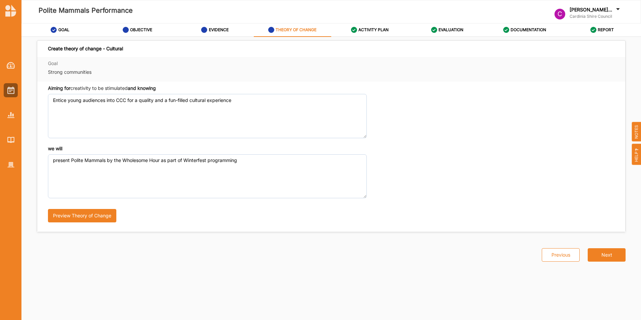
click at [355, 25] on div "ACTIVITY PLAN" at bounding box center [370, 30] width 38 height 12
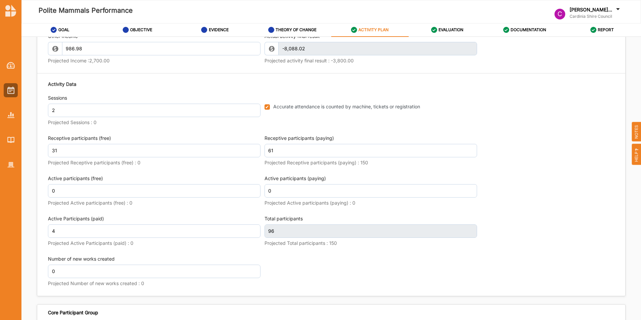
scroll to position [812, 0]
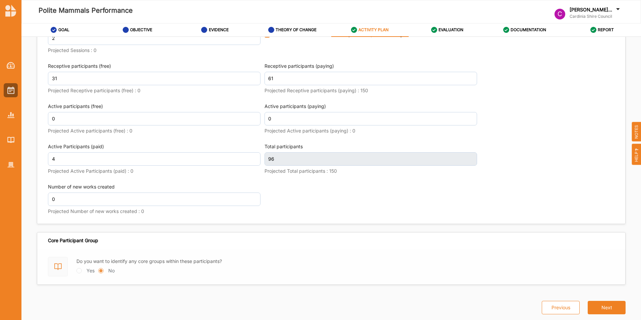
click at [426, 35] on div "EVALUATION" at bounding box center [447, 30] width 33 height 12
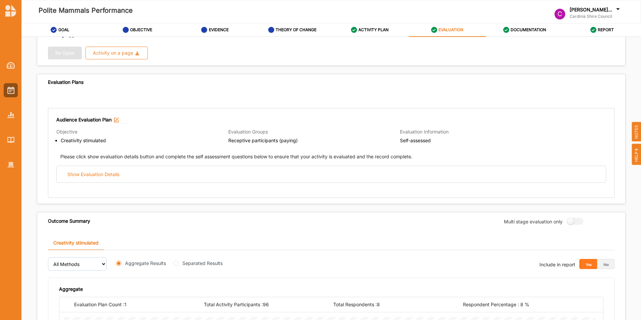
scroll to position [331, 0]
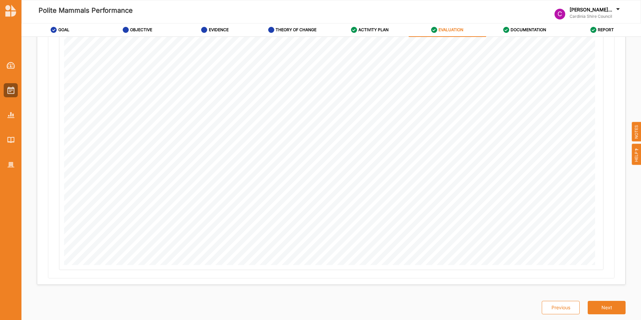
click at [426, 32] on label "DOCUMENTATION" at bounding box center [529, 29] width 36 height 5
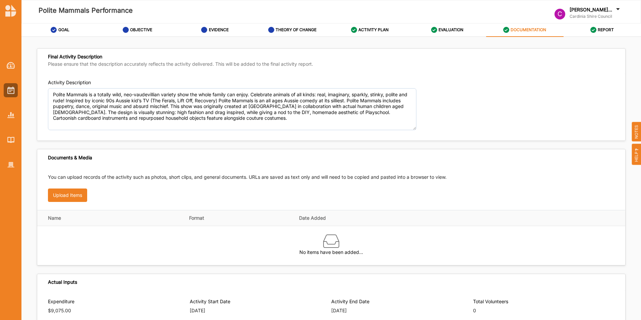
click at [216, 33] on div "EVIDENCE" at bounding box center [215, 30] width 28 height 12
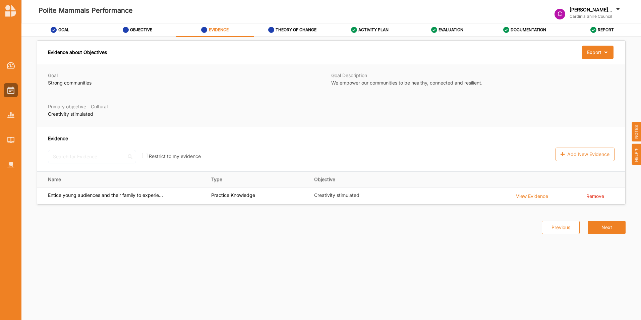
click at [277, 30] on label "THEORY OF CHANGE" at bounding box center [296, 29] width 41 height 5
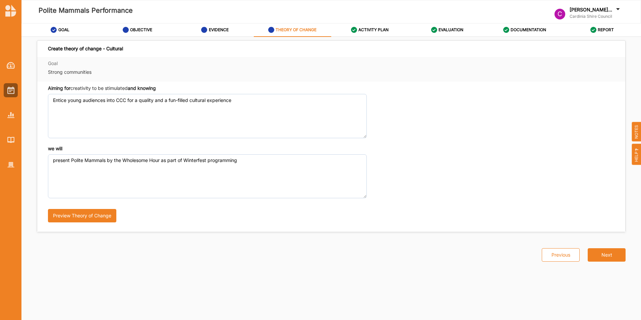
click at [356, 29] on icon at bounding box center [354, 30] width 6 height 6
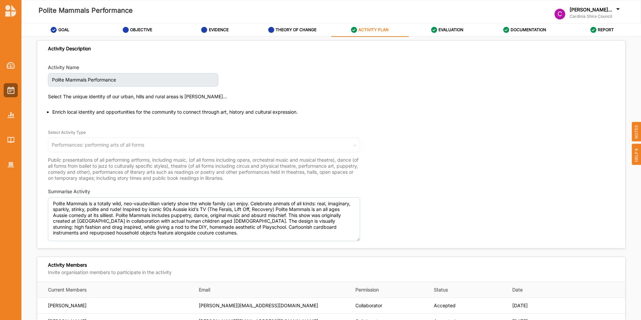
click at [214, 24] on div "EVIDENCE" at bounding box center [215, 30] width 28 height 12
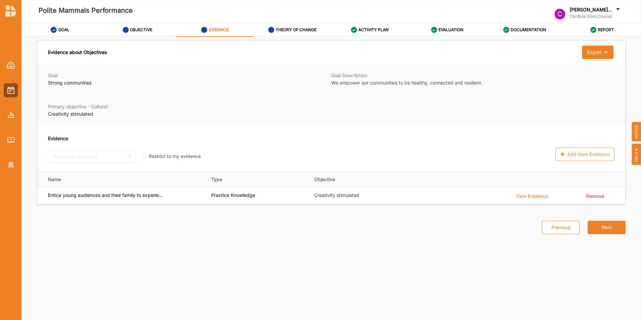
click at [426, 33] on div "EVALUATION" at bounding box center [447, 30] width 33 height 12
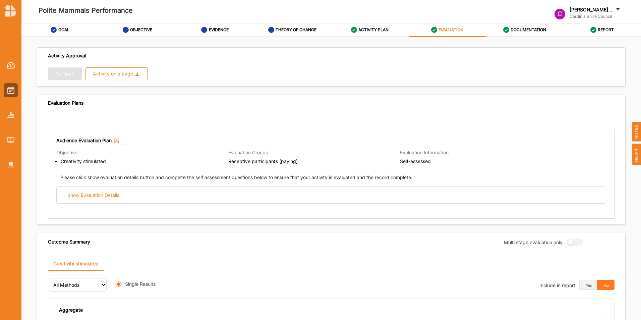
radio input "true"
drag, startPoint x: 73, startPoint y: 74, endPoint x: 252, endPoint y: 89, distance: 179.7
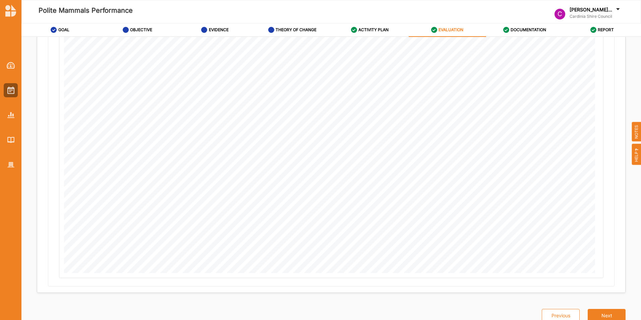
scroll to position [331, 0]
click at [426, 226] on button "Next" at bounding box center [607, 307] width 38 height 13
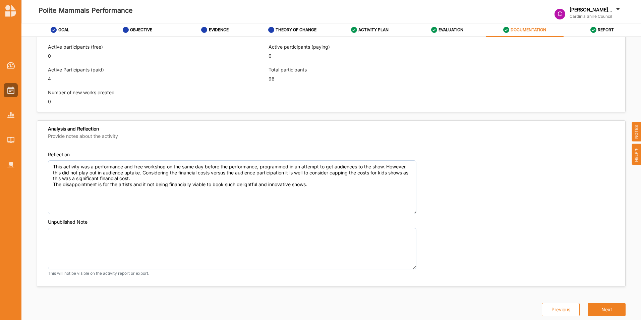
scroll to position [405, 0]
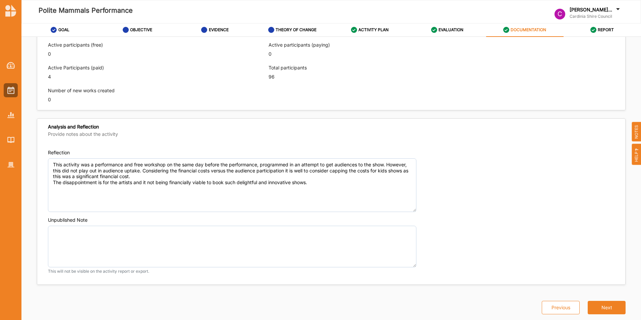
click at [426, 226] on button "Next" at bounding box center [607, 307] width 38 height 13
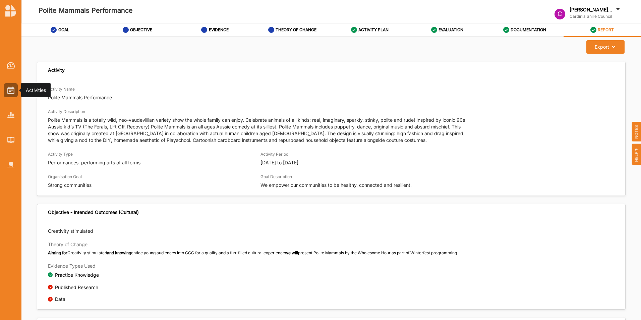
click at [8, 89] on img at bounding box center [10, 90] width 7 height 7
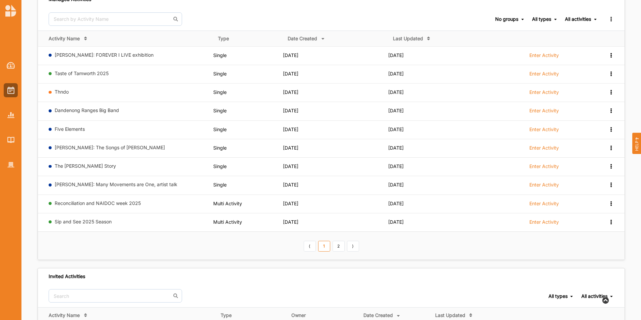
scroll to position [72, 0]
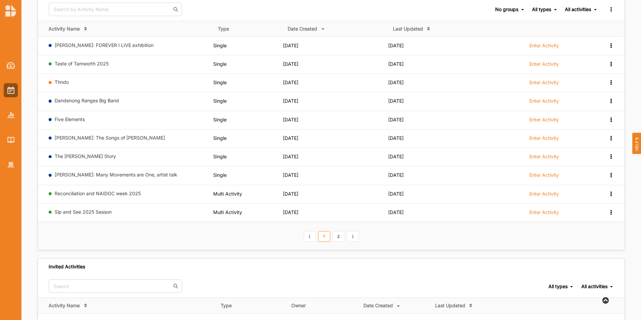
click at [337, 226] on link "2" at bounding box center [339, 236] width 12 height 11
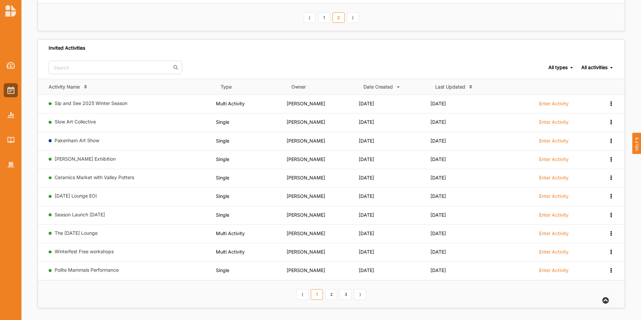
scroll to position [125, 0]
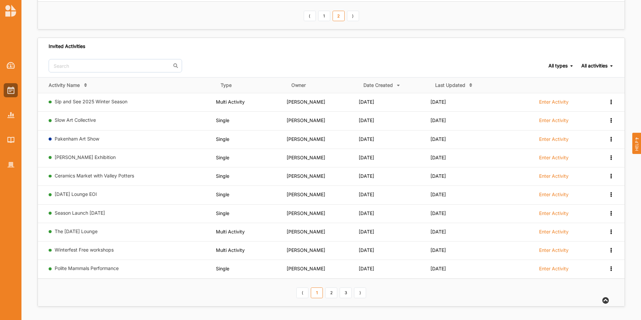
click at [346, 226] on link "3" at bounding box center [346, 292] width 12 height 11
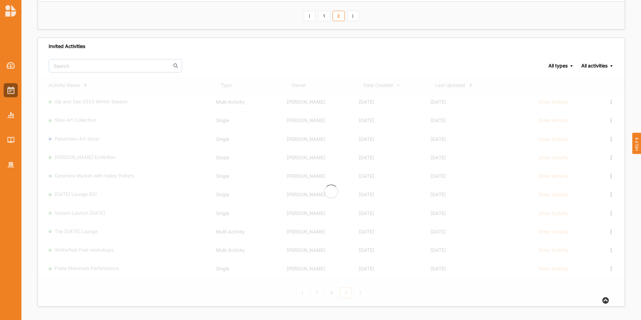
scroll to position [51, 0]
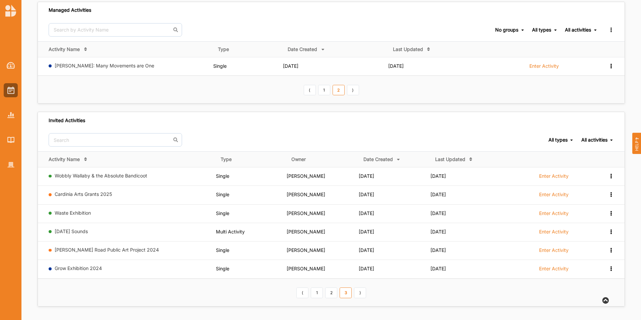
click at [114, 176] on link "Wobbly Wallaby & the Absolute Bandicoot" at bounding box center [101, 176] width 93 height 6
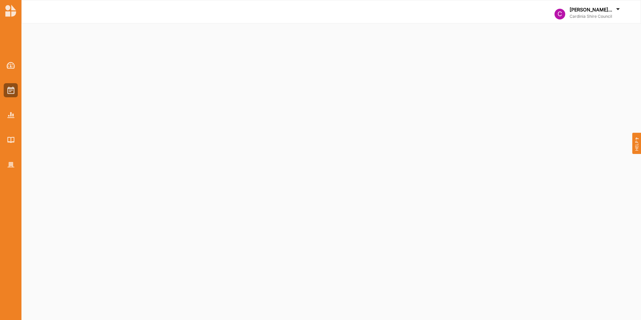
select select "2"
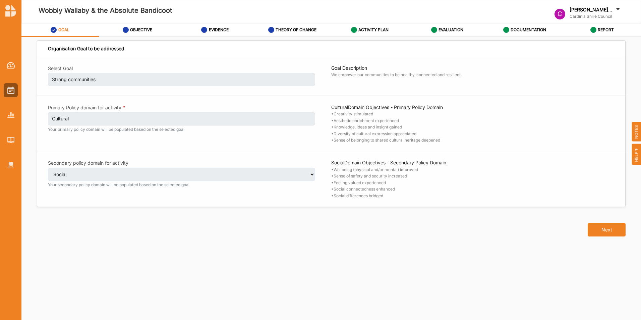
click at [426, 226] on button "Next" at bounding box center [607, 229] width 38 height 13
select select "1"
select select "6"
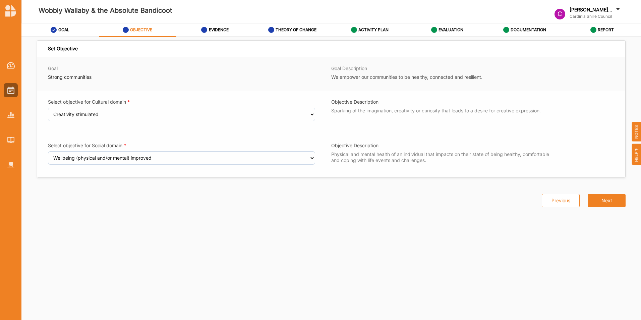
click at [426, 197] on button "Next" at bounding box center [607, 200] width 38 height 13
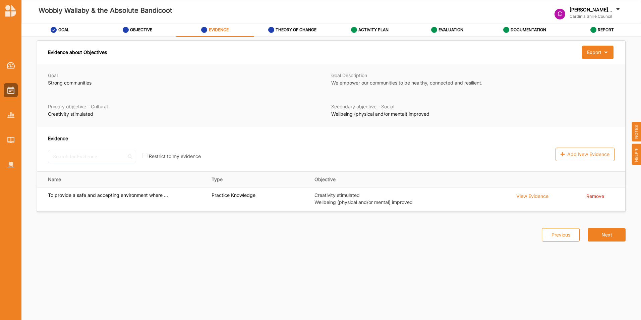
click at [426, 226] on button "Next" at bounding box center [607, 234] width 38 height 13
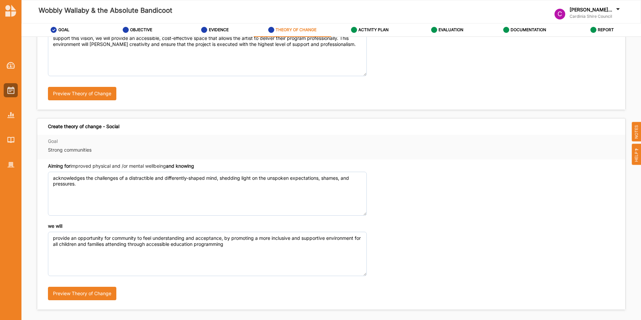
scroll to position [147, 0]
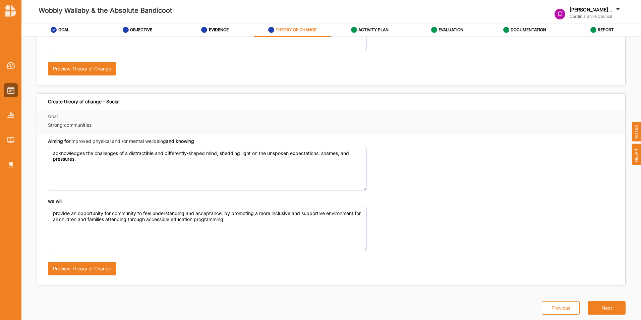
click at [426, 226] on button "Next" at bounding box center [607, 307] width 38 height 13
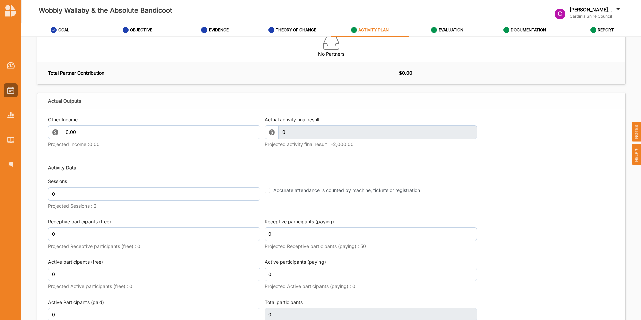
scroll to position [671, 0]
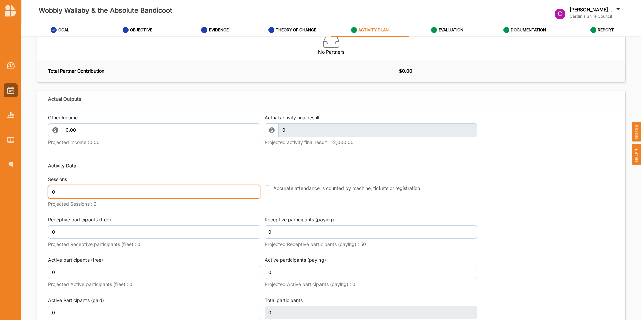
click at [190, 190] on input "0" at bounding box center [154, 191] width 213 height 13
type input "1"
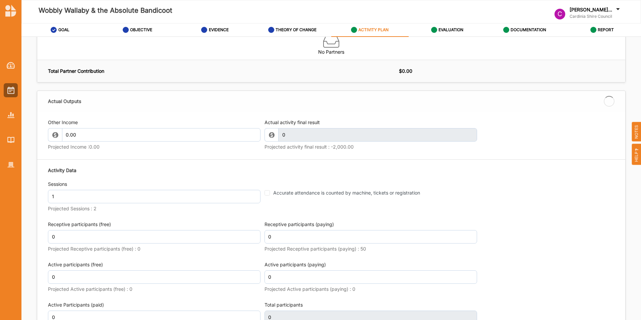
click at [265, 189] on div "Accurate attendance is counted by machine, tickets or registration" at bounding box center [369, 192] width 209 height 7
click at [265, 194] on input "Accurate attendance is counted by machine, tickets or registration" at bounding box center [267, 192] width 5 height 5
checkbox input "true"
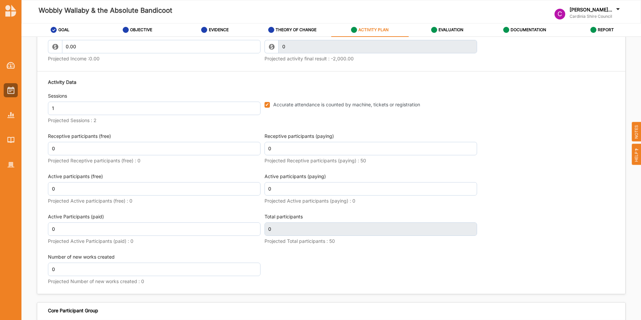
scroll to position [755, 0]
click at [74, 154] on input "0" at bounding box center [154, 148] width 213 height 13
type input "45"
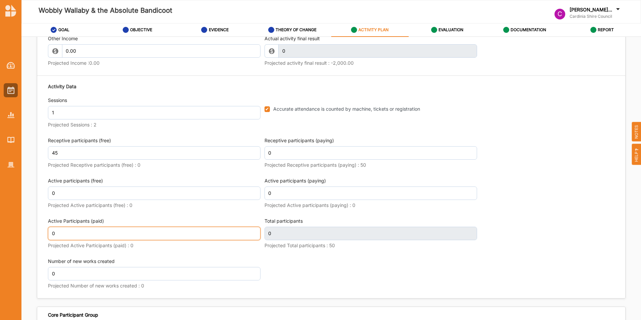
scroll to position [760, 0]
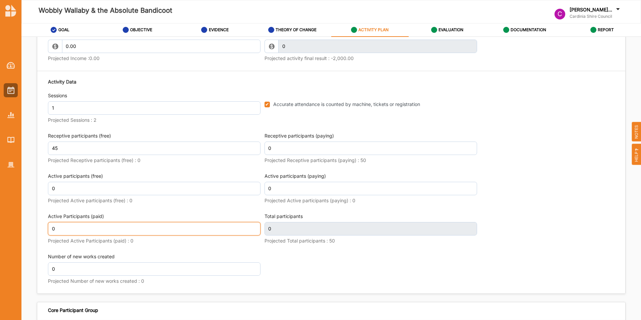
click at [60, 226] on input "0" at bounding box center [154, 228] width 213 height 13
type input "45"
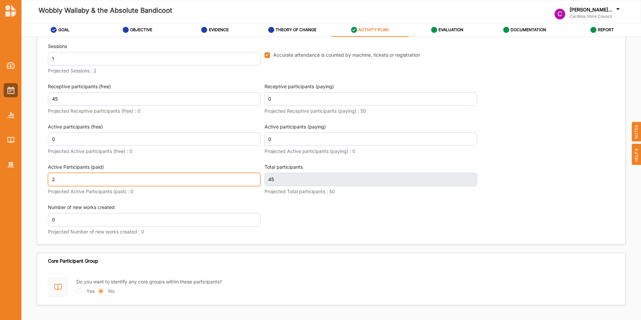
scroll to position [825, 0]
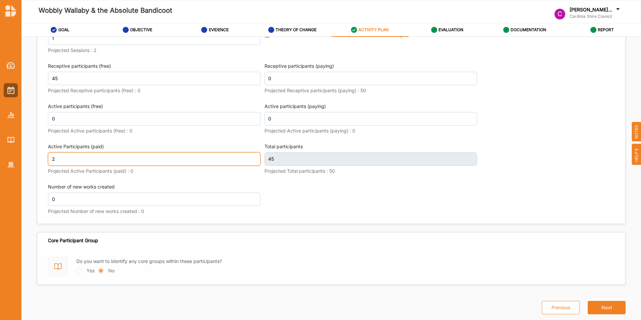
type input "2"
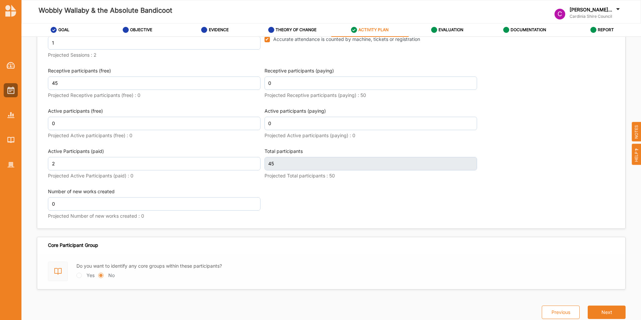
type input "47"
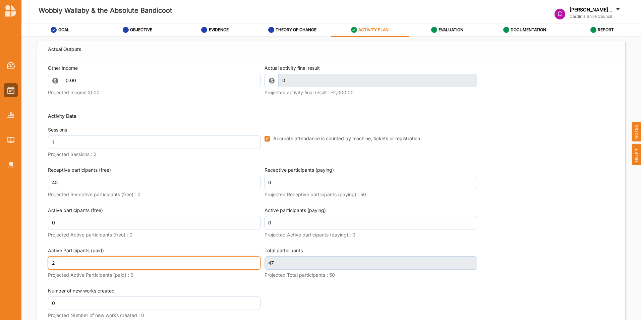
scroll to position [710, 0]
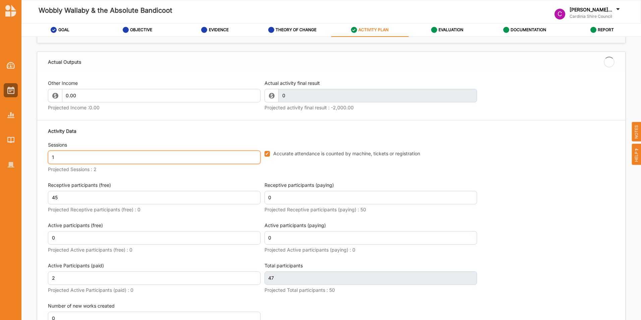
click at [128, 156] on input "1" at bounding box center [154, 157] width 213 height 13
type input "0"
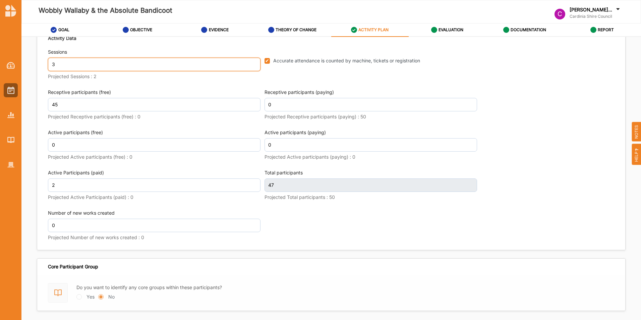
scroll to position [799, 0]
type input "3"
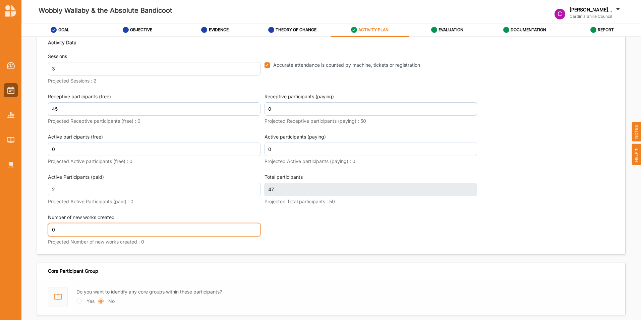
scroll to position [804, 0]
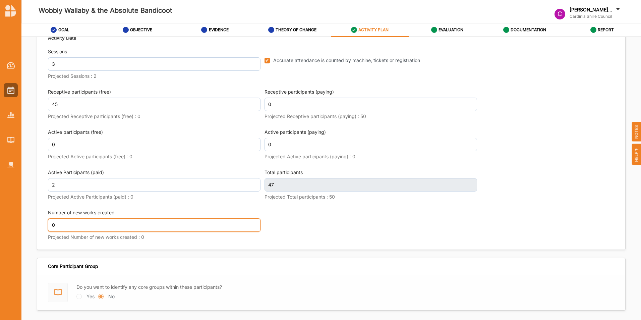
click at [96, 225] on input "0" at bounding box center [154, 224] width 213 height 13
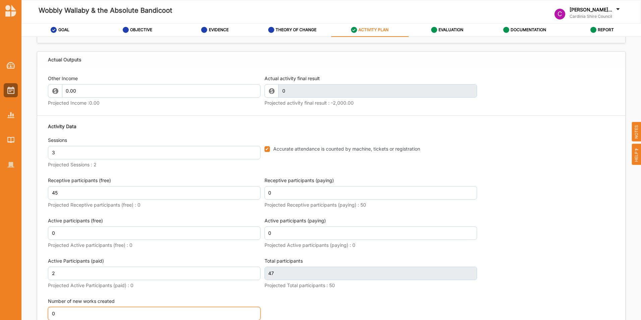
scroll to position [698, 0]
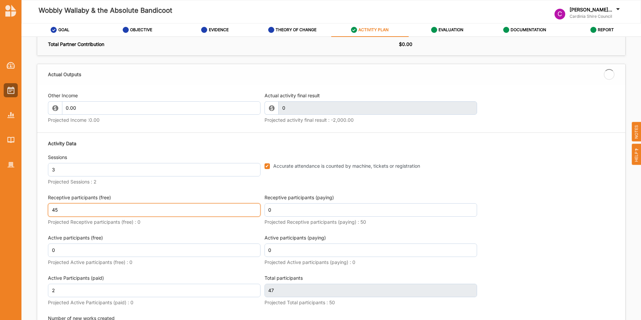
click at [54, 204] on input "45" at bounding box center [154, 209] width 213 height 13
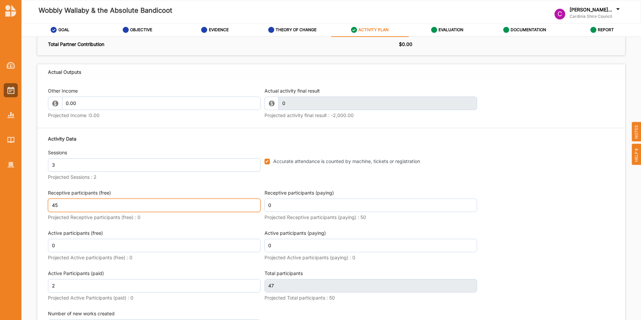
click at [60, 205] on input "45" at bounding box center [154, 205] width 213 height 13
type input "4"
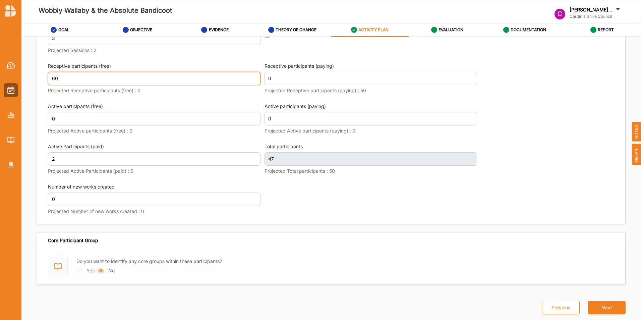
type input "60"
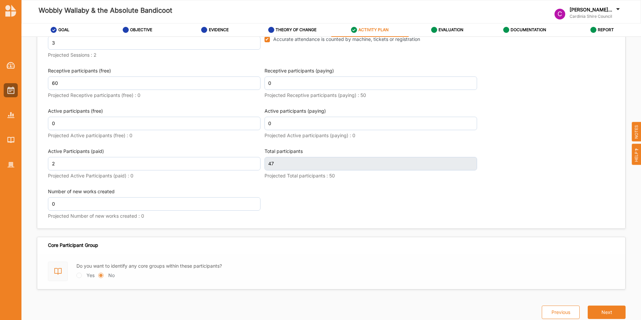
type input "62"
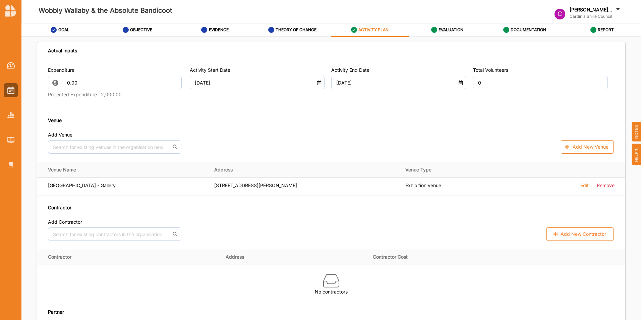
scroll to position [326, 0]
click at [134, 91] on div "Expenditure 0.00 Projected Expenditure : 2,000.00" at bounding box center [115, 84] width 135 height 33
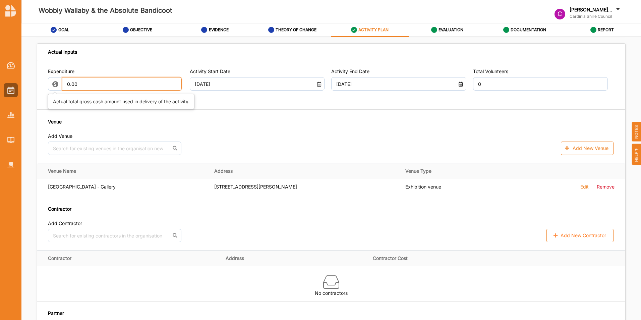
click at [135, 81] on input "0.00" at bounding box center [122, 83] width 120 height 13
type input "0"
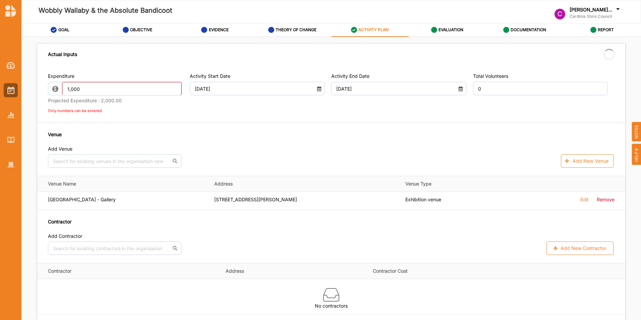
click at [312, 137] on div "Venue Add Venue No results found. Add New Venue" at bounding box center [331, 149] width 567 height 37
type input "1,000.00"
type input "-1,000.00"
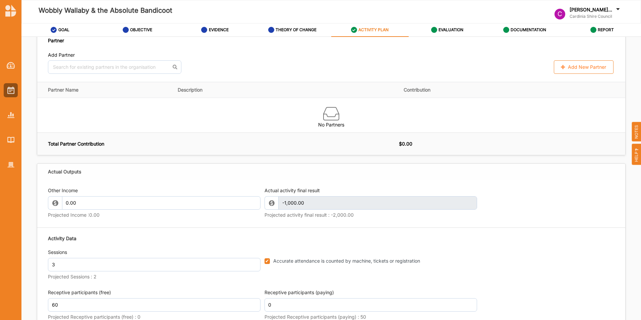
scroll to position [825, 0]
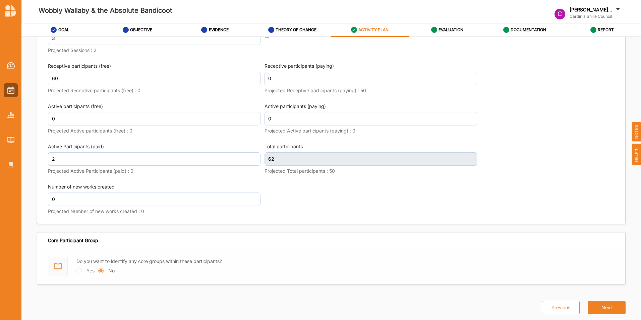
click at [426, 226] on button "Next" at bounding box center [607, 307] width 38 height 13
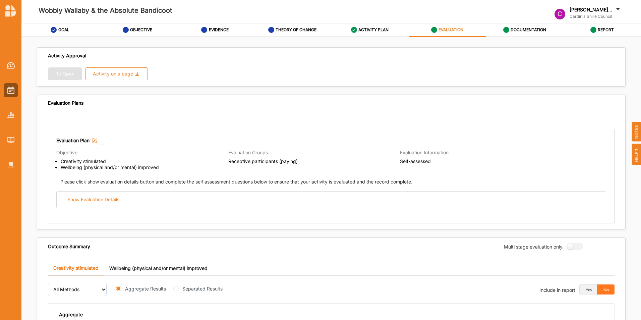
click at [122, 193] on div "Show Evaluation Details" at bounding box center [331, 200] width 549 height 16
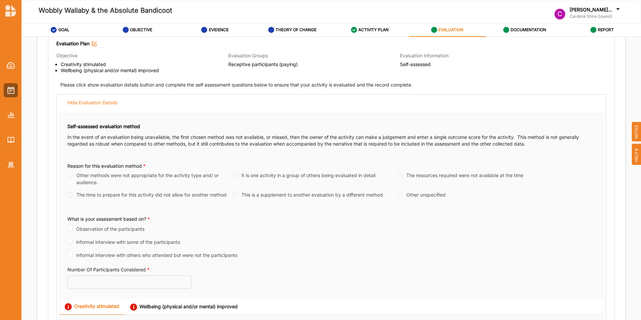
scroll to position [115, 0]
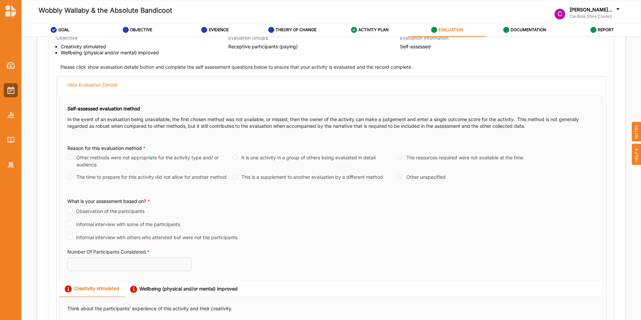
click at [399, 156] on input "The resources required were not available at the time" at bounding box center [399, 157] width 5 height 5
radio input "true"
click at [147, 222] on label "Informal interview with some of the participants" at bounding box center [128, 224] width 104 height 7
click at [73, 222] on input "Informal interview with some of the participants" at bounding box center [69, 223] width 5 height 5
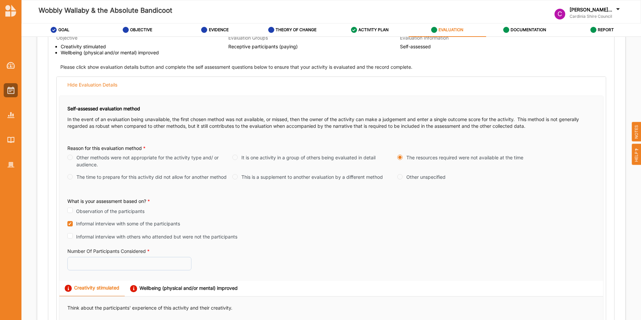
checkbox input "true"
radio input "true"
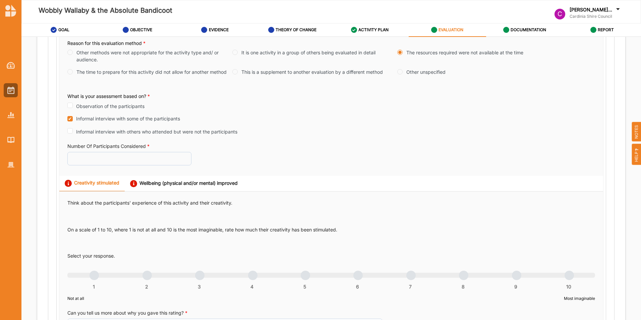
scroll to position [220, 0]
click at [156, 159] on input "Number Of Participants Considered *" at bounding box center [129, 158] width 124 height 13
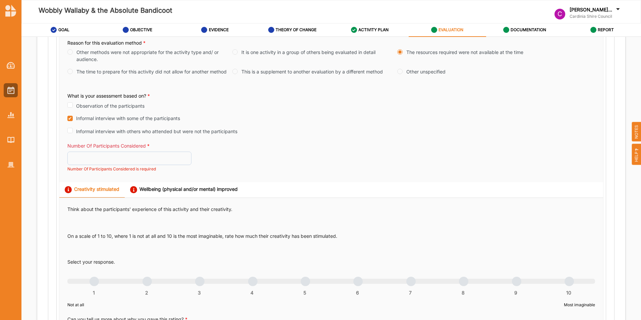
click at [70, 105] on input "Observation of the participants" at bounding box center [69, 104] width 5 height 5
checkbox input "true"
radio input "true"
click at [106, 161] on input "Number Of Participants Considered *" at bounding box center [129, 157] width 124 height 13
click at [188, 155] on input "1" at bounding box center [129, 157] width 124 height 13
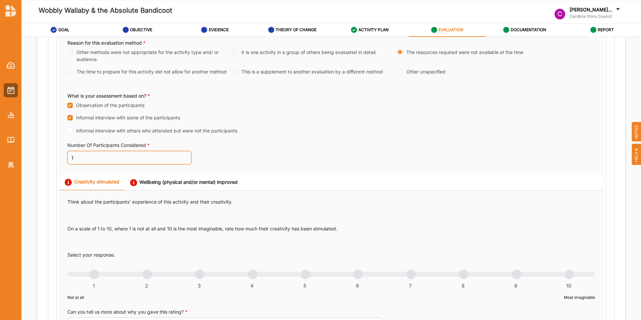
drag, startPoint x: 159, startPoint y: 159, endPoint x: 61, endPoint y: 169, distance: 98.4
click at [61, 169] on div "Self-assessed evaluation method In the event of an evaluation being unavailable…" at bounding box center [331, 83] width 544 height 184
type input "40"
click at [236, 146] on div "Number Of Participants Considered * 40" at bounding box center [331, 154] width 528 height 25
radio input "true"
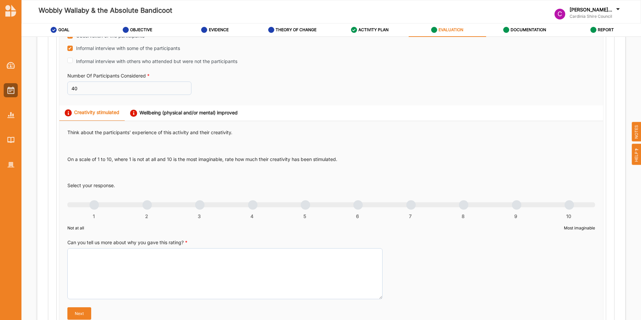
scroll to position [290, 0]
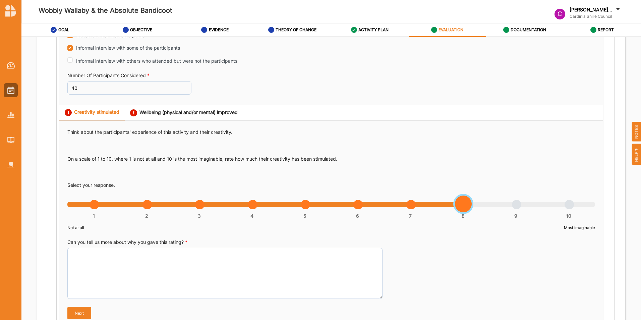
click at [426, 208] on div "1 2 3 4 5 6 7 8 9 10" at bounding box center [331, 208] width 528 height 5
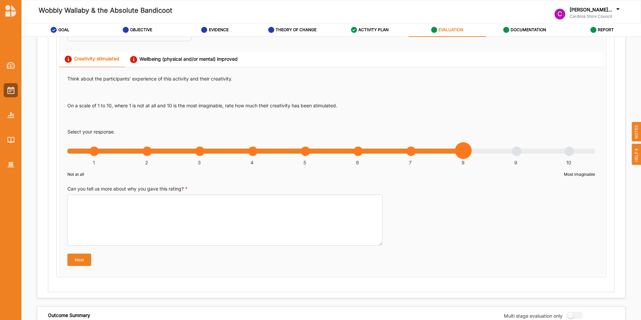
scroll to position [343, 0]
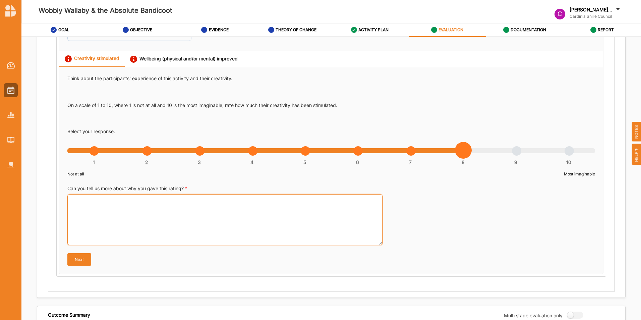
click at [314, 226] on textarea "Can you tell us more about why you gave this rating? *" at bounding box center [224, 219] width 315 height 51
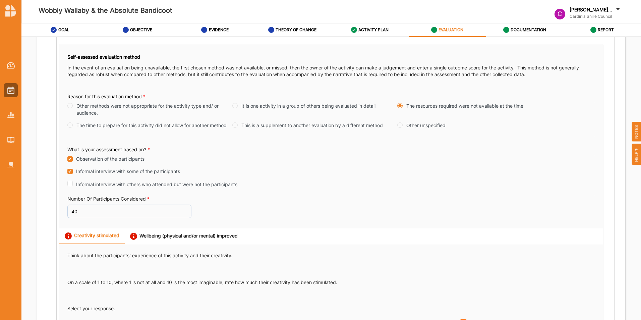
scroll to position [166, 0]
type textarea "The young audience membered were completely transformed by the puppery which wa…"
click at [73, 211] on input "40" at bounding box center [129, 211] width 124 height 13
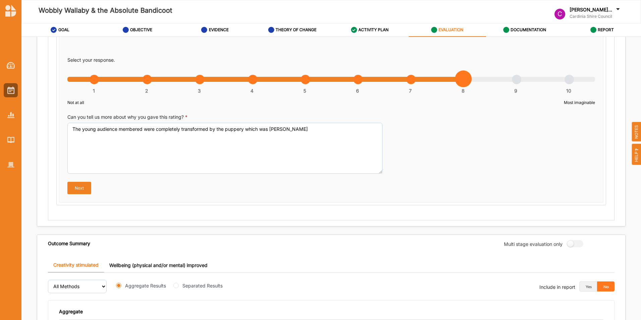
scroll to position [420, 0]
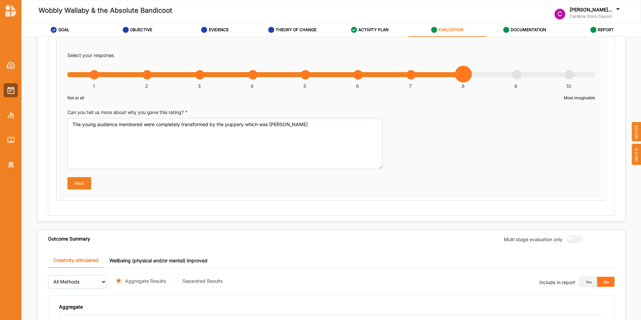
type input "20"
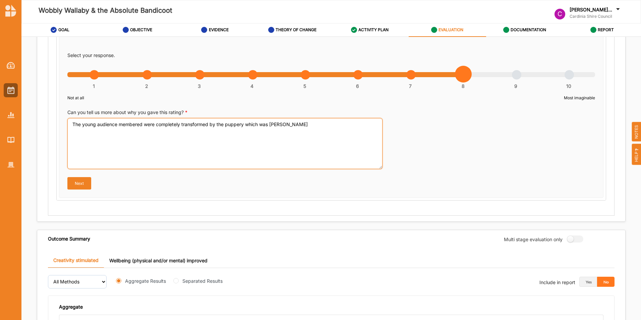
click at [303, 136] on textarea "The young audience membered were completely transformed by the puppery which wa…" at bounding box center [224, 143] width 315 height 51
type textarea "The young audience membered were completely transformed by the puppery which wa…"
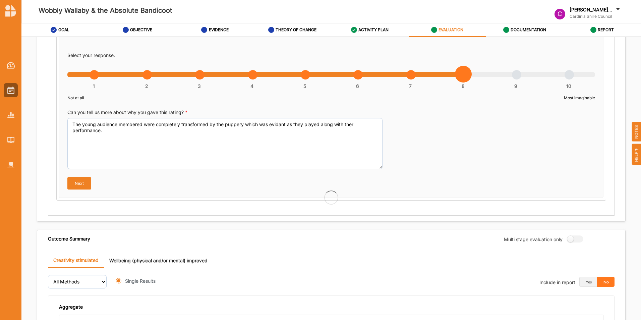
radio input "true"
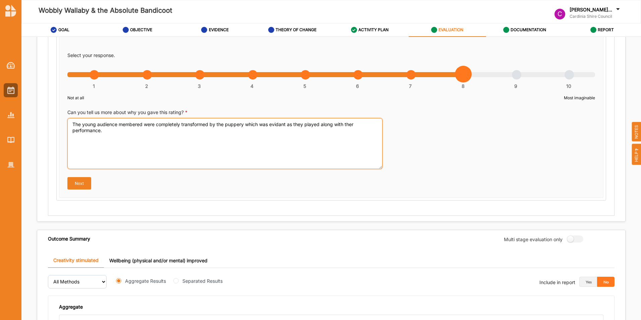
click at [139, 148] on textarea "The young audience membered were completely transformed by the puppery which wa…" at bounding box center [224, 143] width 315 height 51
drag, startPoint x: 139, startPoint y: 148, endPoint x: 64, endPoint y: 116, distance: 81.6
click at [64, 116] on div "Think about the participants' experience of this activity and their creativity.…" at bounding box center [331, 84] width 544 height 186
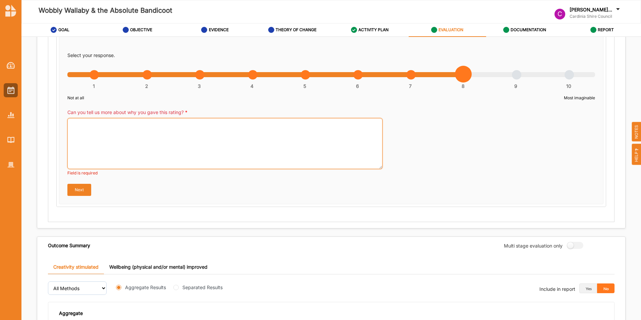
paste textarea "The young audience membered were completely transformed by the puppetry which w…"
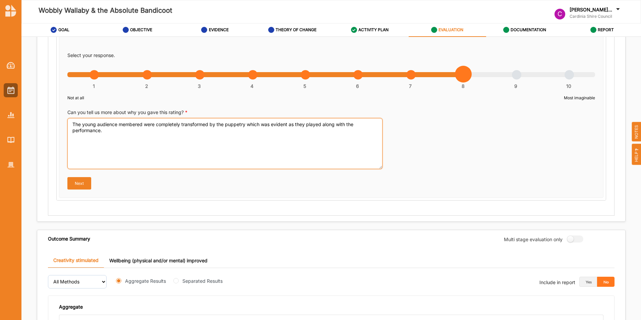
type textarea "The young audience membered were completely transformed by the puppetry which w…"
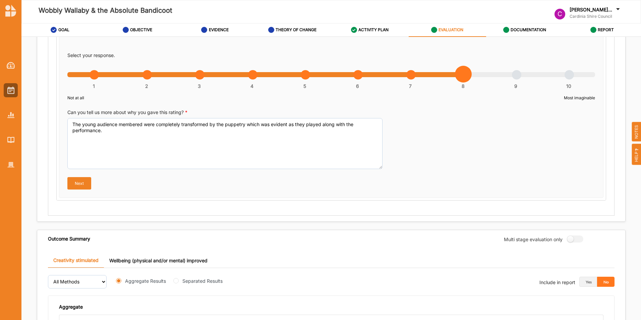
click at [82, 186] on button "Next" at bounding box center [79, 183] width 24 height 12
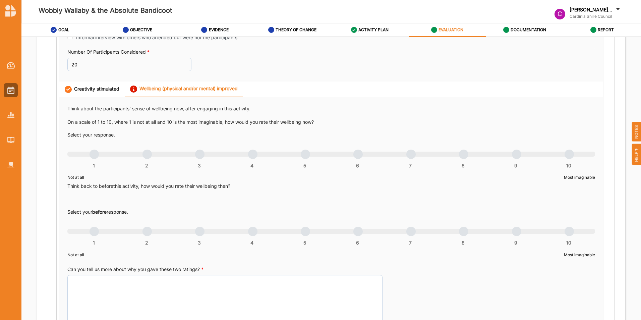
scroll to position [312, 0]
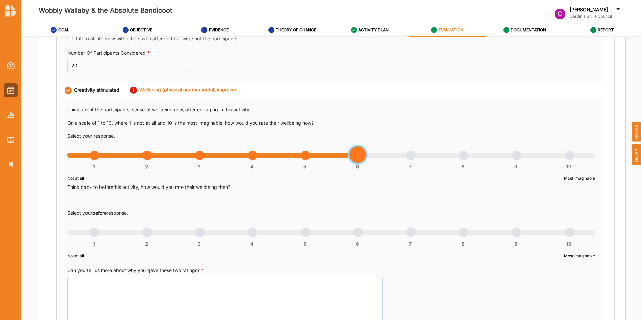
click at [360, 156] on div "1 2 3 4 5 6 7 8 9 10" at bounding box center [331, 158] width 528 height 5
radio input "true"
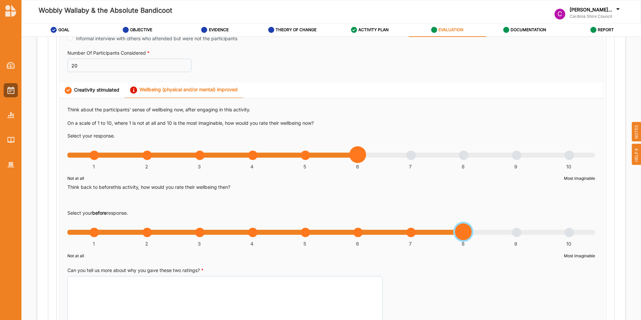
click at [426, 226] on div "1 2 3 4 5 6 7 8 9 10" at bounding box center [331, 235] width 528 height 5
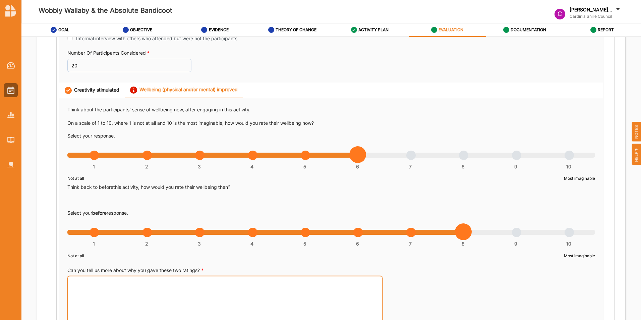
click at [285, 226] on textarea "Can you tell us more about why you gave these two ratings? *" at bounding box center [224, 301] width 315 height 51
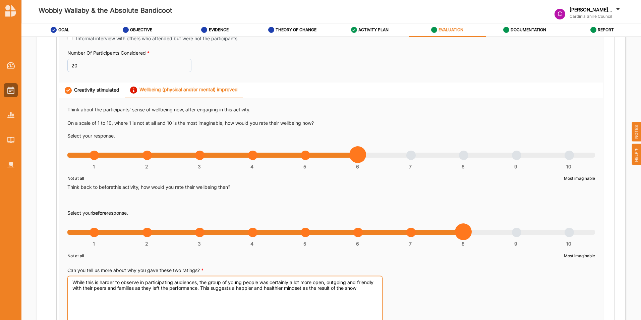
type textarea "While this is harder to observe in participating audiences, the group of young …"
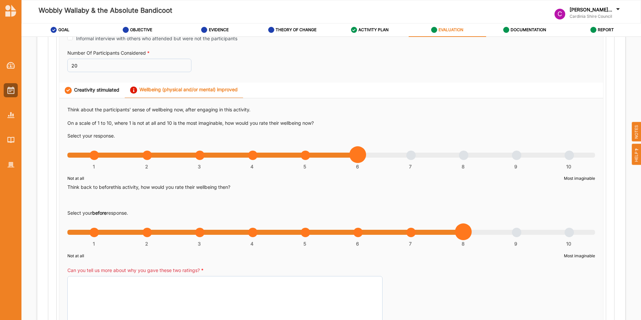
radio input "true"
click at [215, 226] on textarea "Can you tell us more about why you gave these two ratings? *" at bounding box center [224, 301] width 315 height 51
paste textarea "While this is harder to observe in participating audiences, the group of young …"
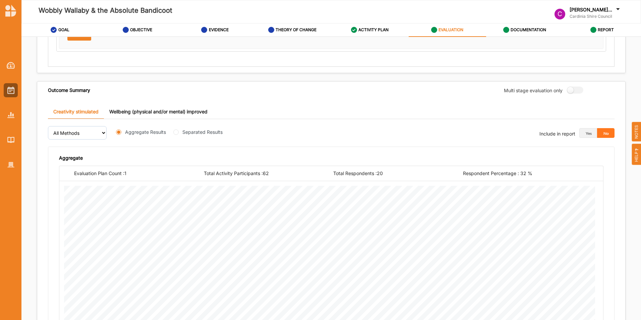
scroll to position [619, 0]
type textarea "While this is harder to observe in participating audiences, the group of young …"
click at [426, 134] on button "Yes" at bounding box center [589, 133] width 18 height 10
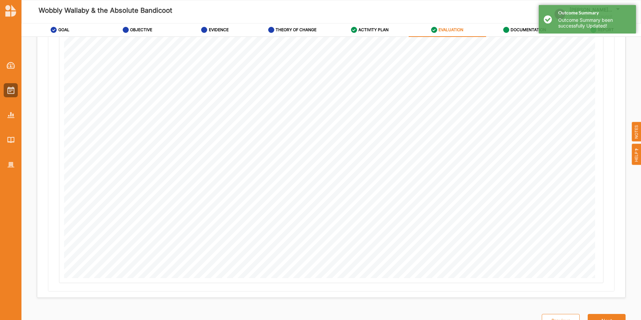
scroll to position [1098, 0]
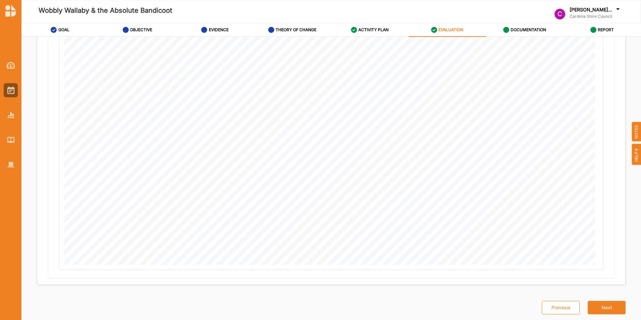
click at [426, 226] on button "Next" at bounding box center [607, 307] width 38 height 13
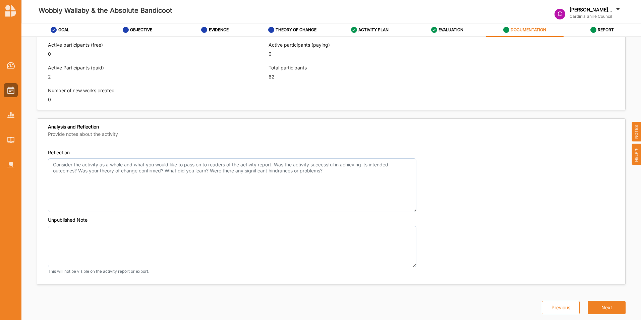
scroll to position [405, 0]
click at [426, 226] on button "Next" at bounding box center [607, 307] width 38 height 13
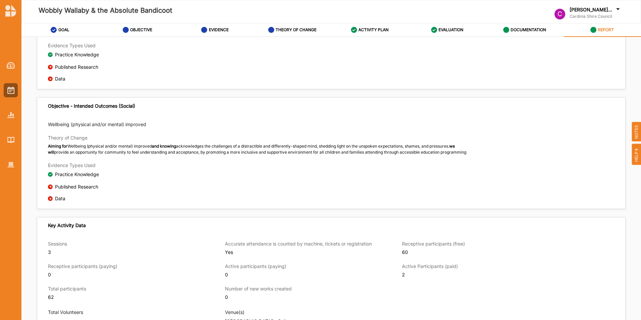
scroll to position [262, 0]
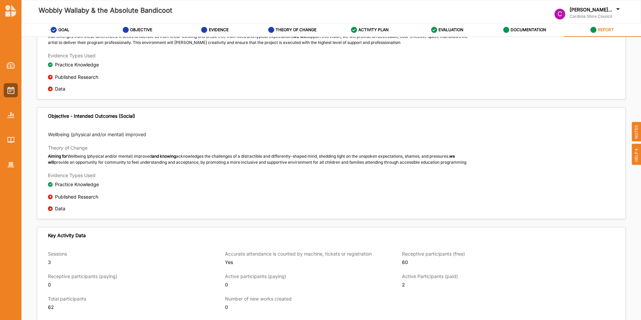
click at [201, 30] on icon at bounding box center [204, 30] width 6 height 6
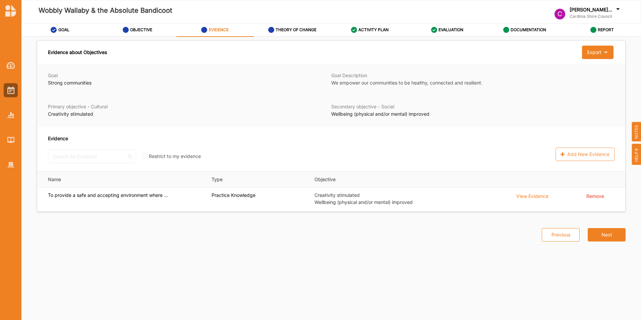
click at [426, 200] on td "View Evidence" at bounding box center [547, 199] width 70 height 24
click at [426, 195] on div "View Evidence" at bounding box center [533, 195] width 32 height 7
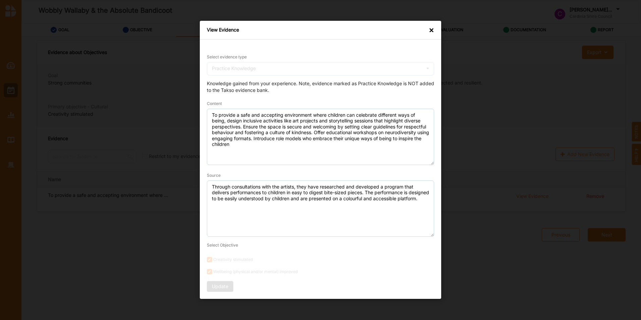
click at [426, 31] on div "×" at bounding box center [431, 30] width 5 height 7
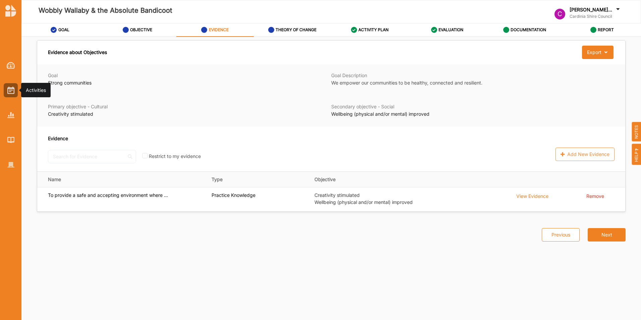
click at [11, 91] on img at bounding box center [10, 90] width 7 height 7
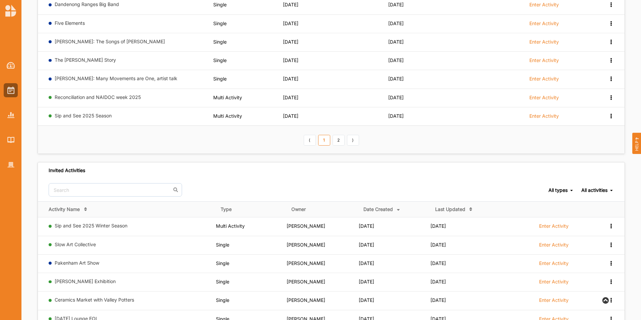
scroll to position [171, 0]
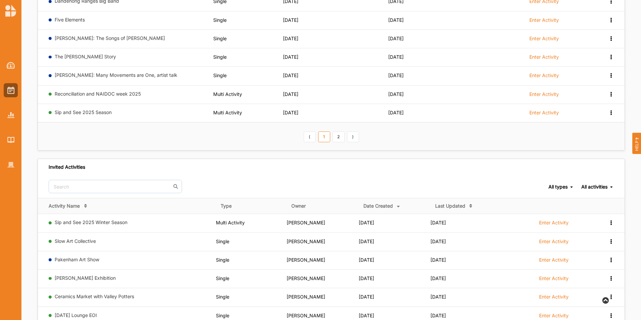
click at [338, 137] on link "2" at bounding box center [339, 136] width 12 height 11
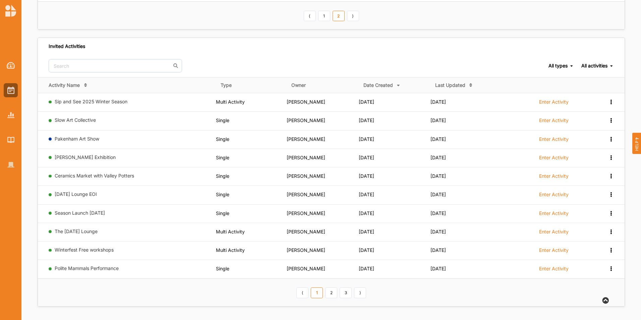
scroll to position [125, 0]
click at [346, 226] on link "3" at bounding box center [346, 292] width 12 height 11
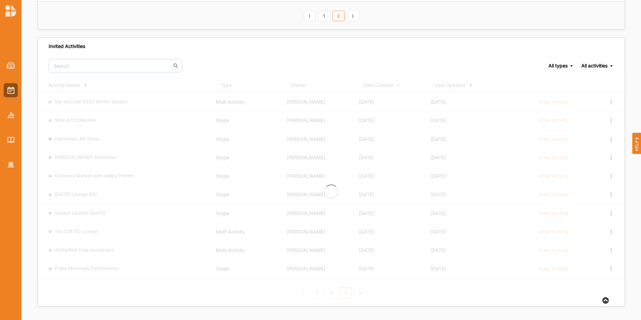
scroll to position [51, 0]
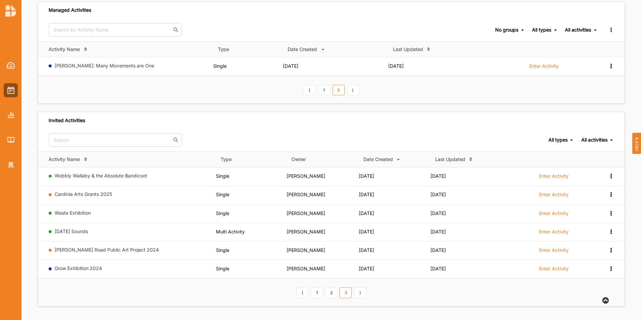
click at [68, 213] on link "Waste Exhibition" at bounding box center [73, 213] width 36 height 6
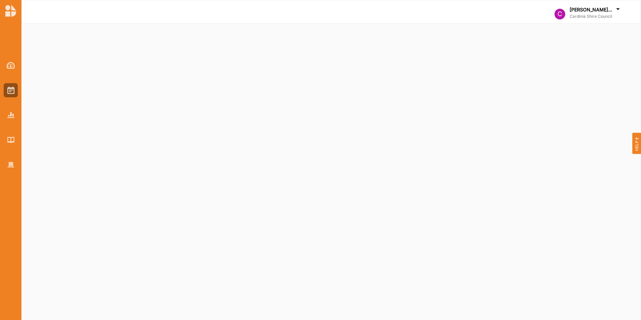
select select "5"
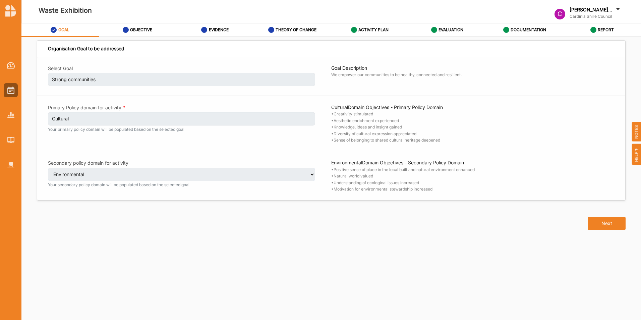
click at [426, 221] on button "Next" at bounding box center [607, 223] width 38 height 13
select select "3"
select select "23"
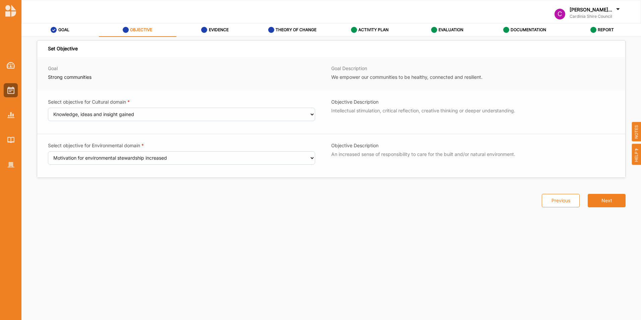
click at [426, 221] on div "Set Objective Goal Strong communities Goal Description We empower our communiti…" at bounding box center [332, 172] width 588 height 255
drag, startPoint x: 600, startPoint y: 221, endPoint x: 603, endPoint y: 198, distance: 22.7
click at [426, 198] on button "Next" at bounding box center [607, 200] width 38 height 13
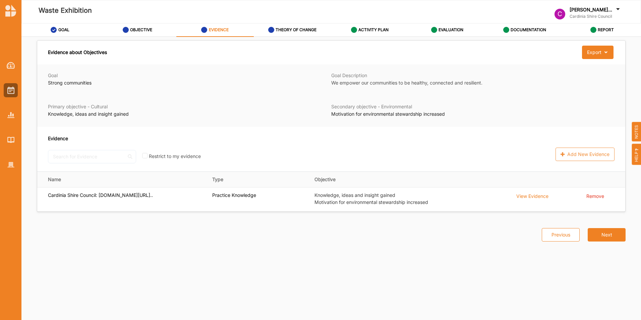
click at [426, 226] on button "Next" at bounding box center [607, 234] width 38 height 13
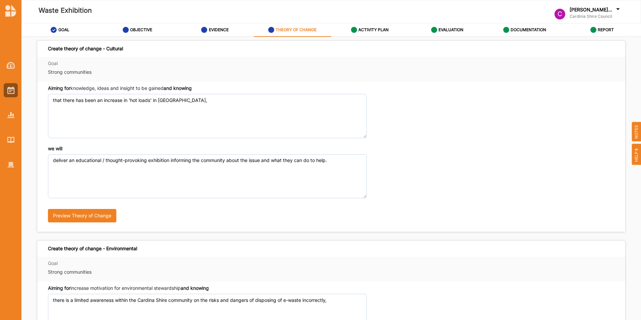
scroll to position [147, 0]
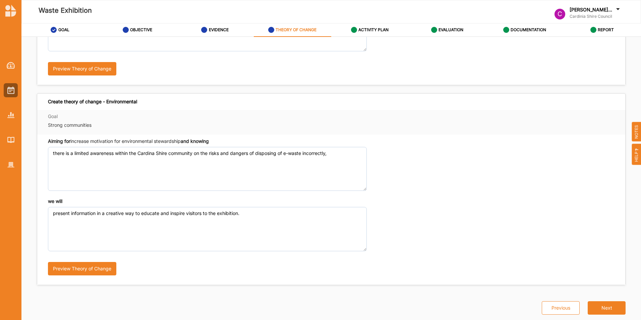
click at [426, 226] on button "Next" at bounding box center [607, 307] width 38 height 13
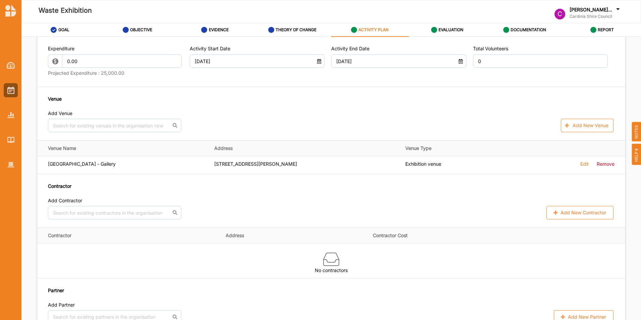
scroll to position [353, 0]
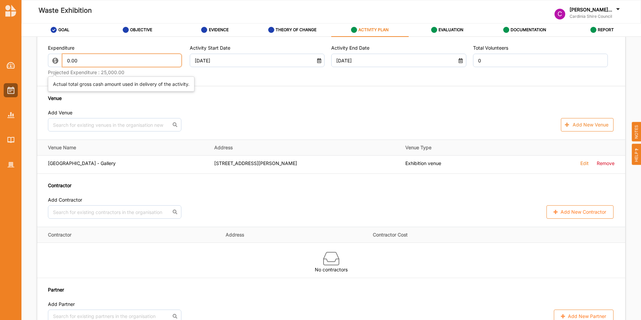
click at [143, 66] on input "0.00" at bounding box center [122, 60] width 120 height 13
type input "0"
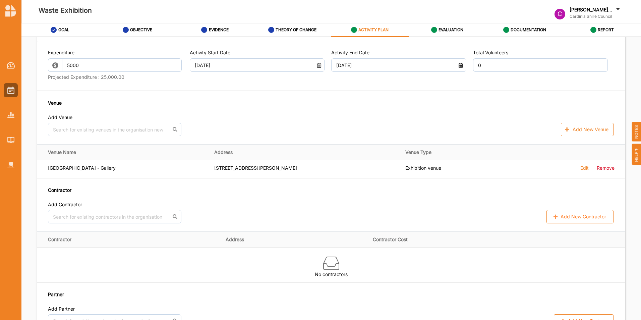
click at [394, 117] on div "Venue Add Venue No results found. Add New Venue" at bounding box center [331, 117] width 567 height 37
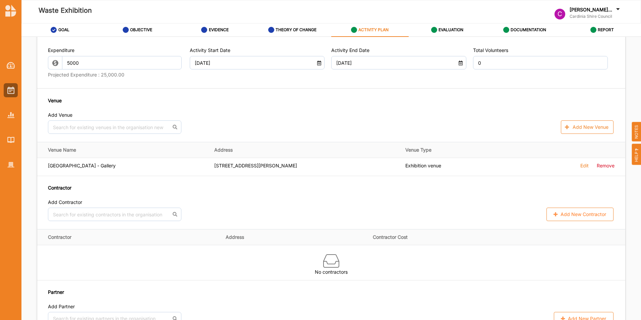
type input "5,000.00"
type input "-5,000.00"
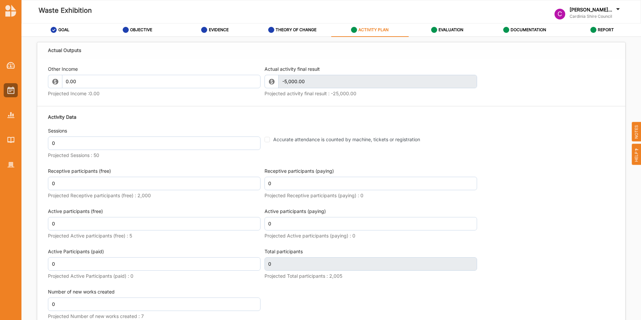
scroll to position [724, 0]
click at [237, 149] on input "0" at bounding box center [154, 142] width 213 height 13
type input "1"
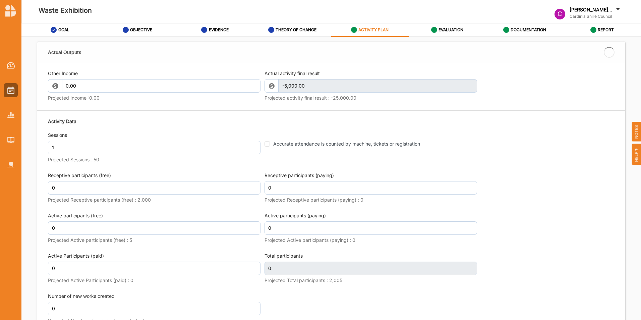
click at [265, 145] on fieldset "Accurate attendance is counted by machine, tickets or registration" at bounding box center [371, 139] width 213 height 15
click at [265, 147] on input "Accurate attendance is counted by machine, tickets or registration" at bounding box center [267, 143] width 5 height 5
checkbox input "true"
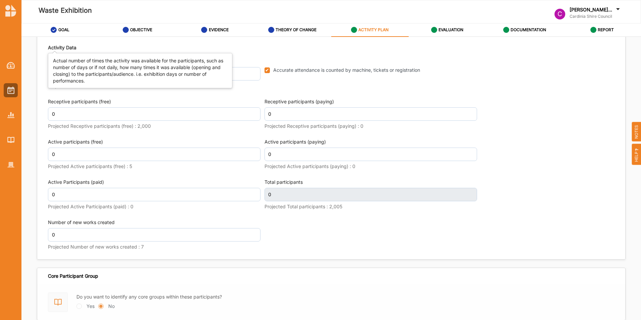
scroll to position [834, 0]
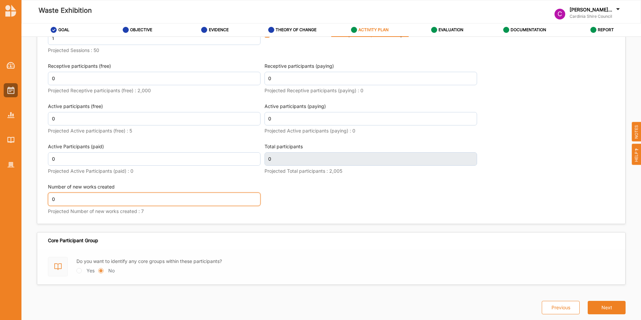
click at [122, 199] on input "0" at bounding box center [154, 199] width 213 height 13
type input "2"
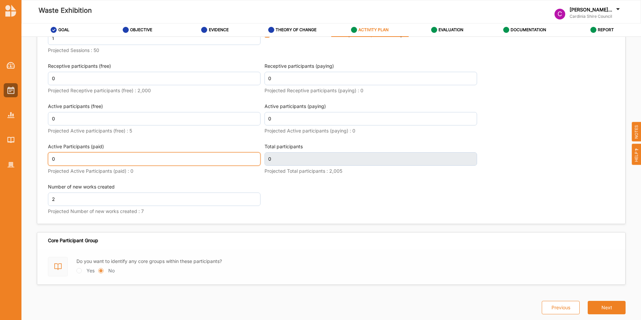
scroll to position [839, 0]
click at [120, 159] on input "0" at bounding box center [154, 158] width 213 height 13
type input "2"
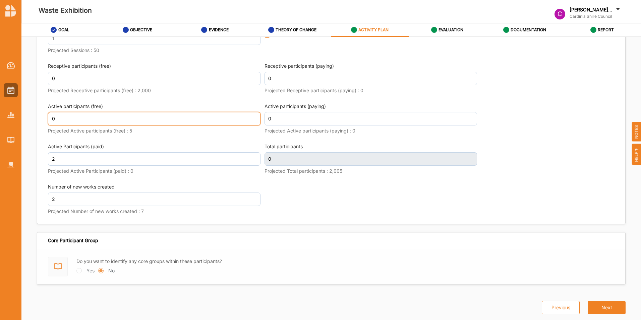
scroll to position [839, 0]
click at [113, 117] on input "0" at bounding box center [154, 118] width 213 height 13
type input "2"
paste input "1,986"
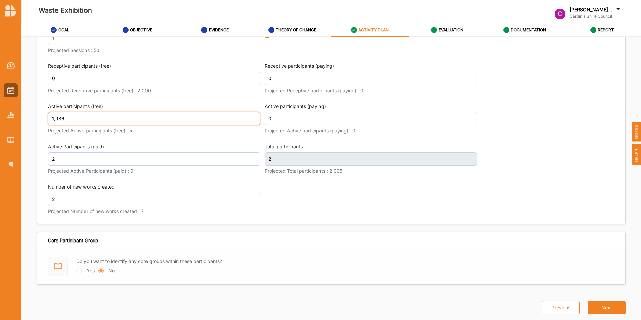
type input "1,986"
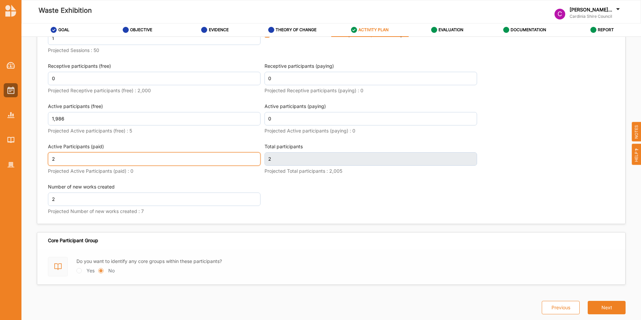
scroll to position [839, 0]
click at [56, 157] on input "2" at bounding box center [154, 158] width 213 height 13
type input "1,988"
type input "02"
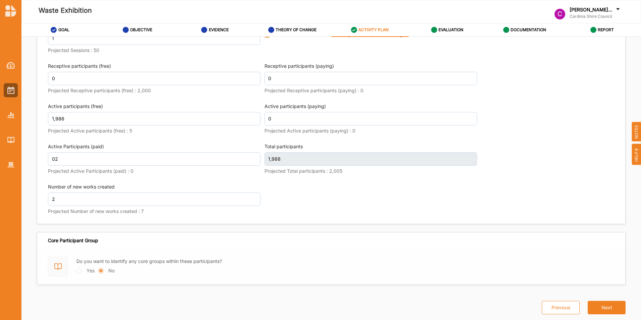
click at [426, 226] on button "Next" at bounding box center [607, 307] width 38 height 13
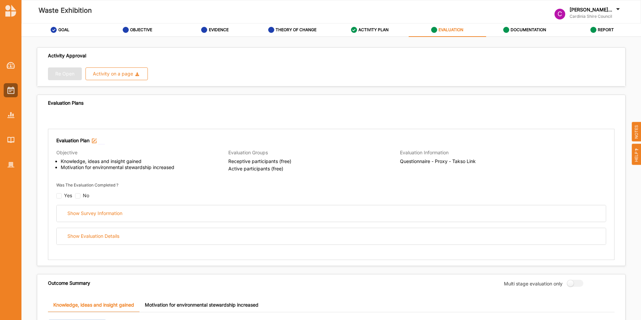
click at [122, 216] on div "Show Survey Information" at bounding box center [94, 213] width 55 height 6
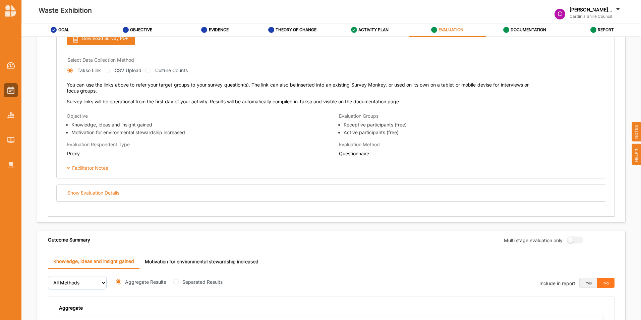
scroll to position [287, 0]
click at [105, 193] on div "Show Evaluation Details" at bounding box center [93, 193] width 52 height 6
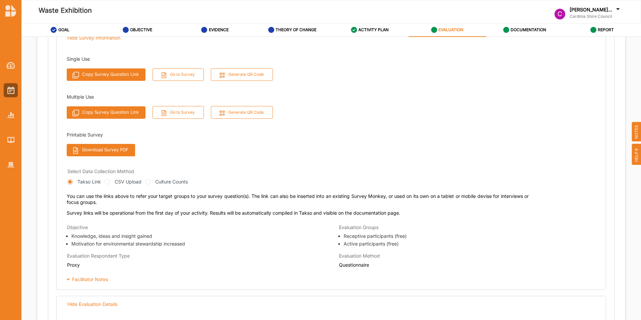
scroll to position [82, 0]
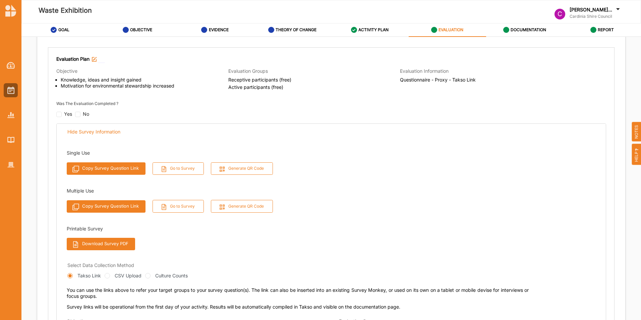
click at [220, 29] on label "EVIDENCE" at bounding box center [219, 29] width 20 height 5
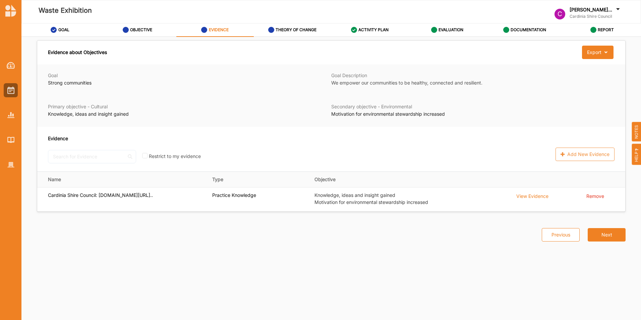
click at [302, 27] on div "THEORY OF CHANGE" at bounding box center [292, 30] width 49 height 12
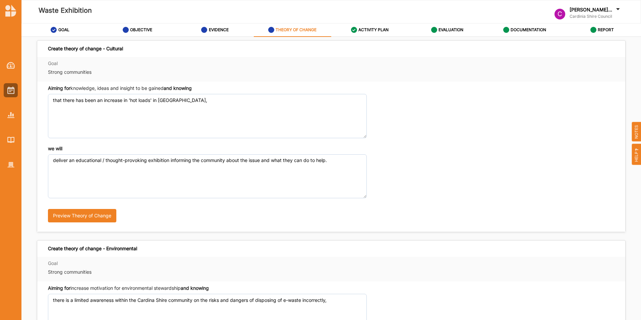
scroll to position [147, 0]
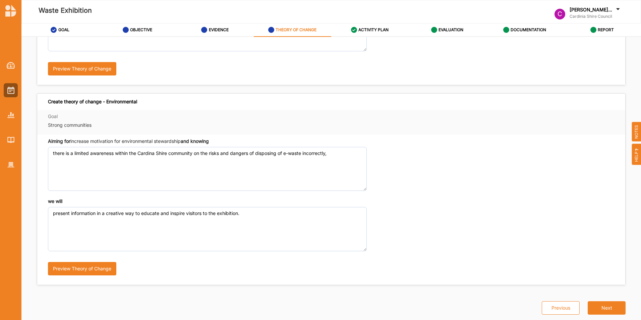
click at [366, 31] on label "ACTIVITY PLAN" at bounding box center [374, 29] width 30 height 5
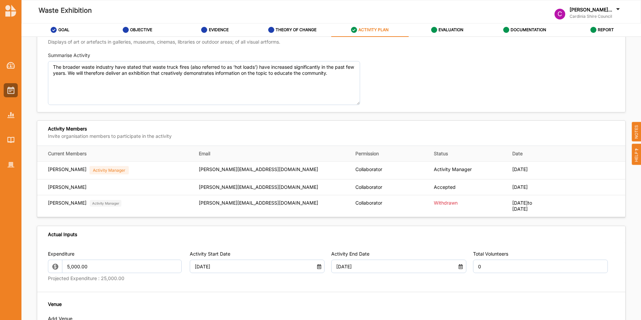
click at [426, 26] on div "EVALUATION" at bounding box center [447, 30] width 33 height 12
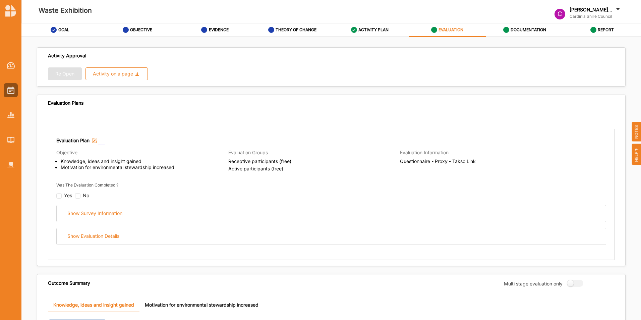
click at [62, 72] on div "Re Open Activity on a page Download Report Download Evidence" at bounding box center [331, 73] width 567 height 13
click at [13, 90] on img at bounding box center [10, 90] width 7 height 7
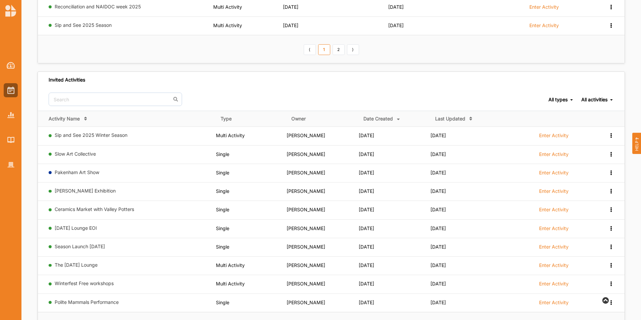
scroll to position [292, 0]
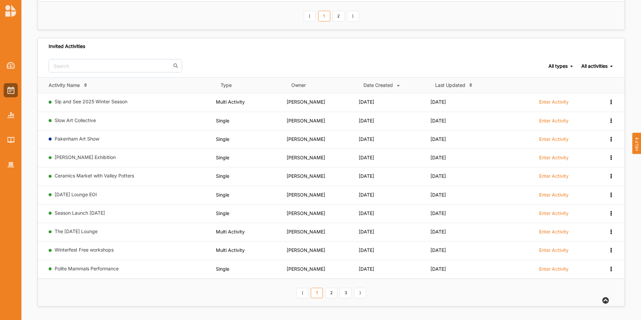
click at [332, 226] on link "2" at bounding box center [331, 293] width 12 height 11
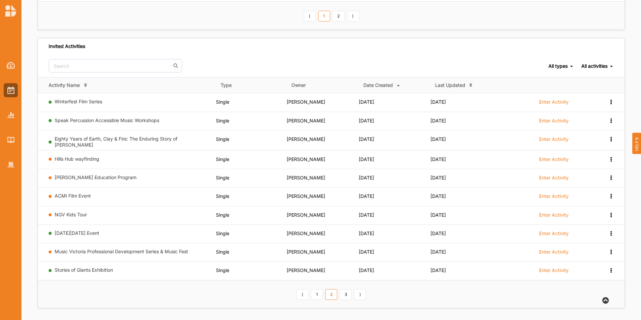
click at [348, 226] on link "3" at bounding box center [346, 294] width 12 height 11
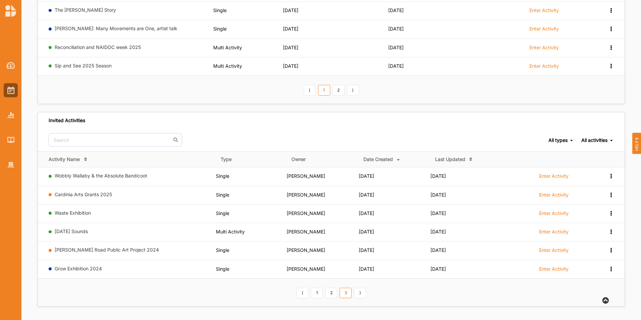
scroll to position [218, 0]
click at [359, 226] on link "⟩" at bounding box center [360, 293] width 12 height 11
click at [317, 226] on link "1" at bounding box center [317, 293] width 12 height 11
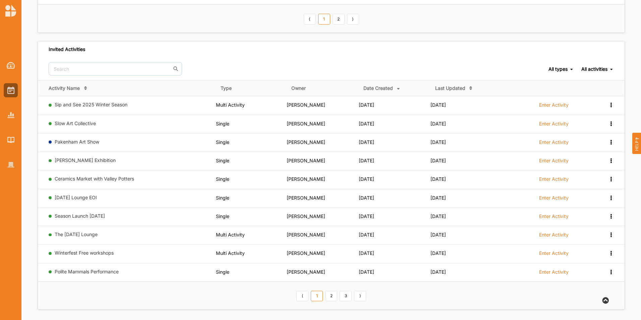
scroll to position [292, 0]
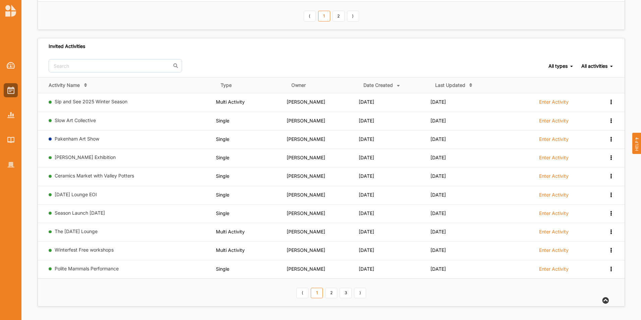
click at [336, 226] on link "2" at bounding box center [331, 293] width 12 height 11
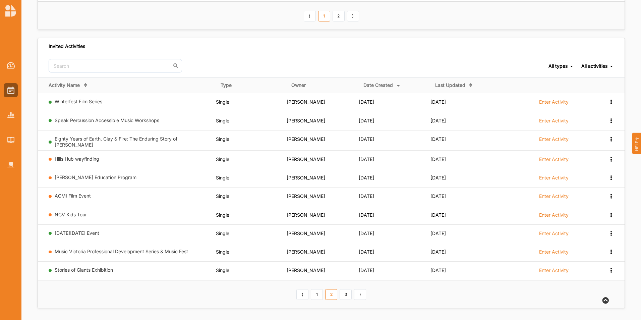
click at [341, 226] on link "3" at bounding box center [346, 294] width 12 height 11
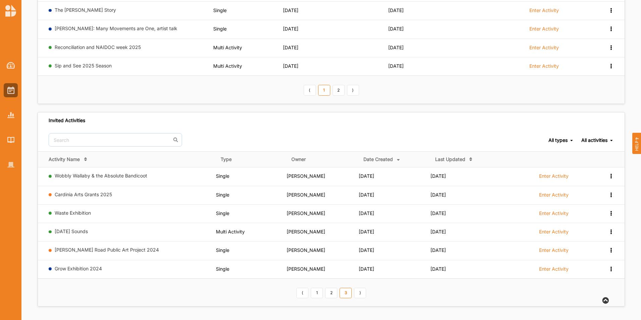
scroll to position [218, 0]
click at [15, 92] on div at bounding box center [11, 90] width 14 height 14
click at [314, 226] on link "1" at bounding box center [317, 293] width 12 height 11
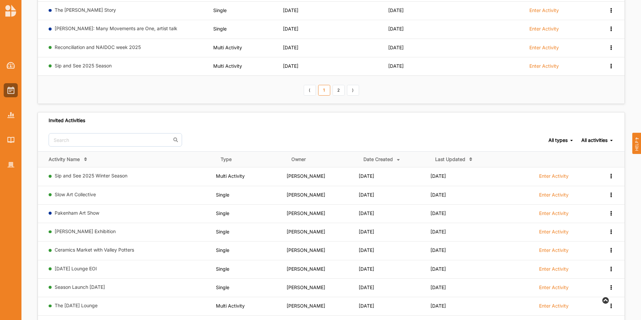
click at [83, 183] on td "Sip and See 2025 Winter Season" at bounding box center [127, 176] width 178 height 18
click at [75, 175] on link "Sip and See 2025 Winter Season" at bounding box center [91, 176] width 73 height 6
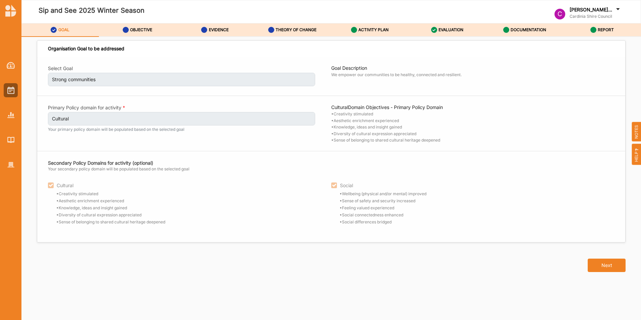
click at [136, 32] on label "OBJECTIVE" at bounding box center [141, 29] width 22 height 5
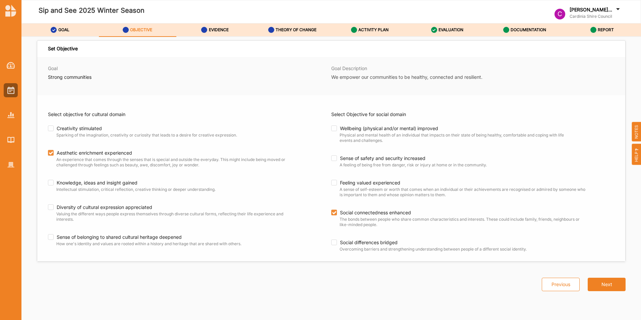
click at [224, 31] on label "EVIDENCE" at bounding box center [219, 29] width 20 height 5
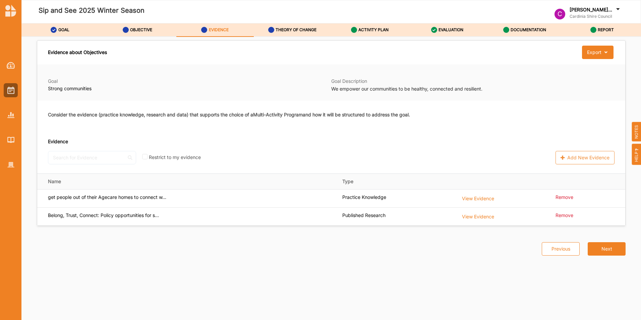
click at [291, 32] on label "THEORY OF CHANGE" at bounding box center [296, 29] width 41 height 5
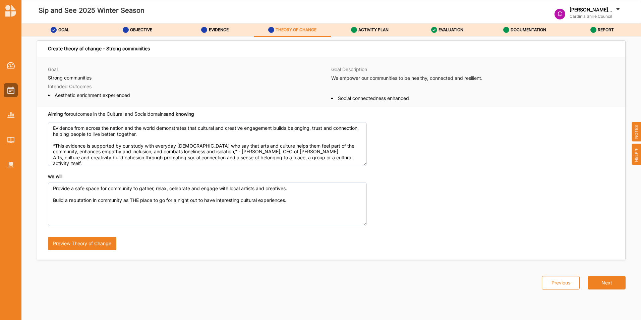
click at [374, 32] on label "ACTIVITY PLAN" at bounding box center [374, 29] width 30 height 5
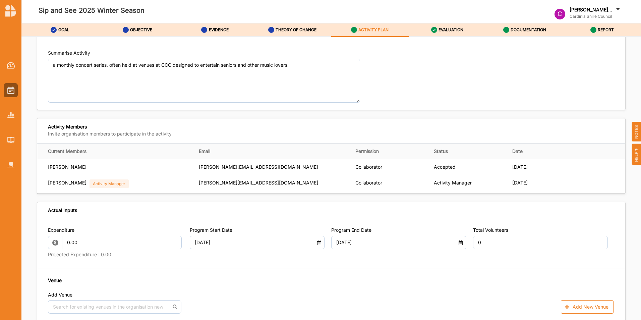
scroll to position [98, 0]
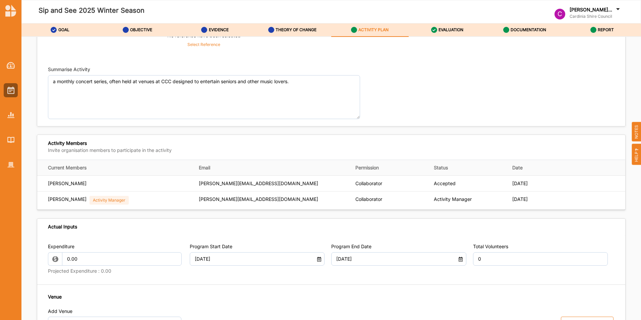
click at [426, 27] on label "EVALUATION" at bounding box center [451, 29] width 25 height 5
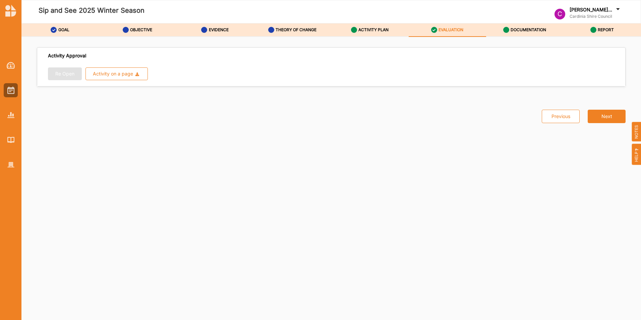
click at [365, 35] on div "ACTIVITY PLAN" at bounding box center [370, 30] width 38 height 12
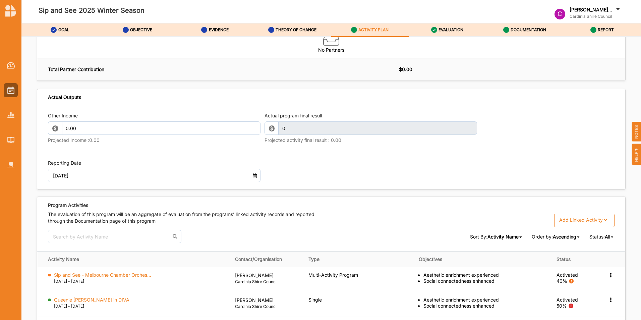
scroll to position [786, 0]
